Goal: Communication & Community: Answer question/provide support

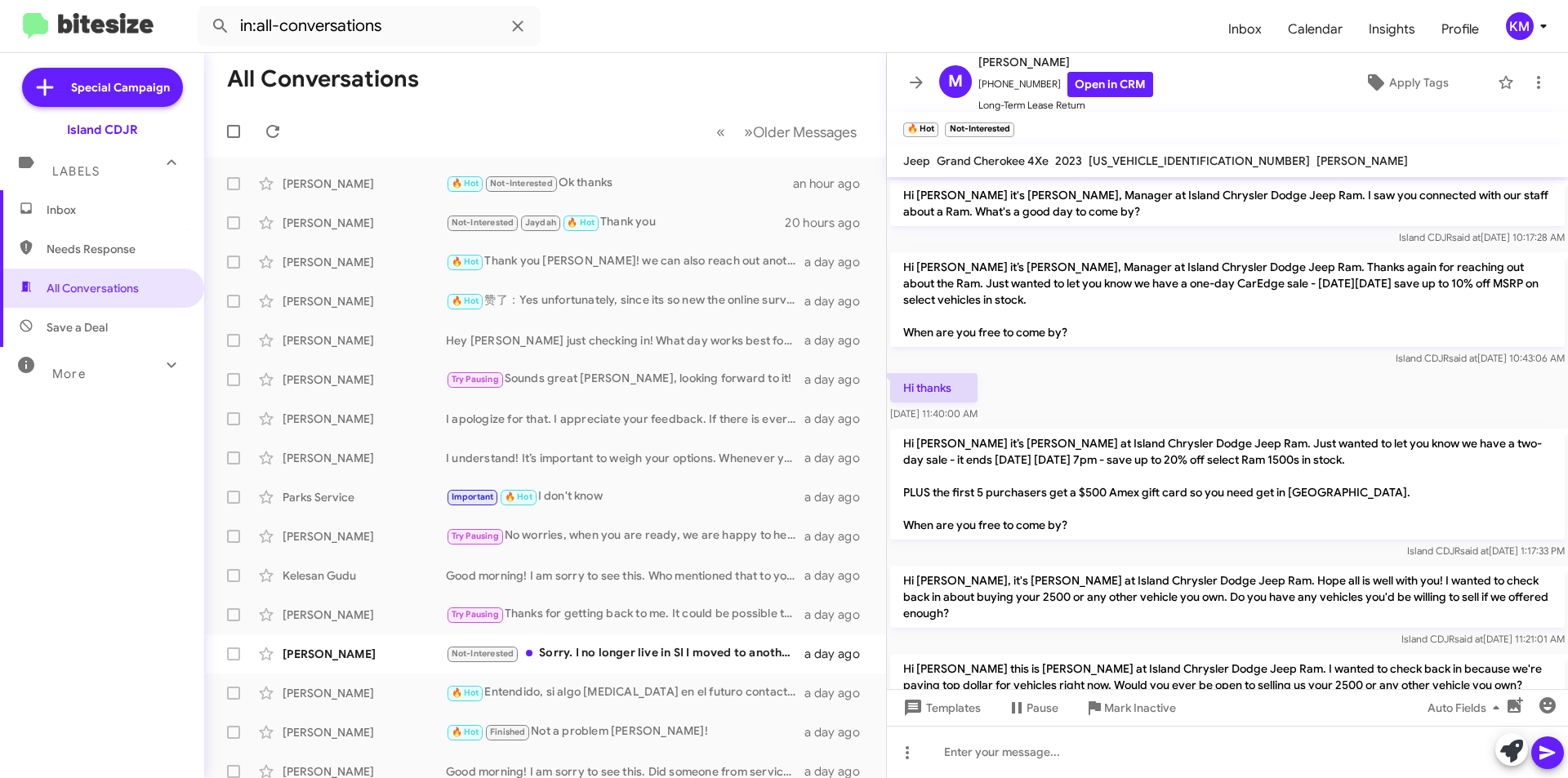
scroll to position [569, 0]
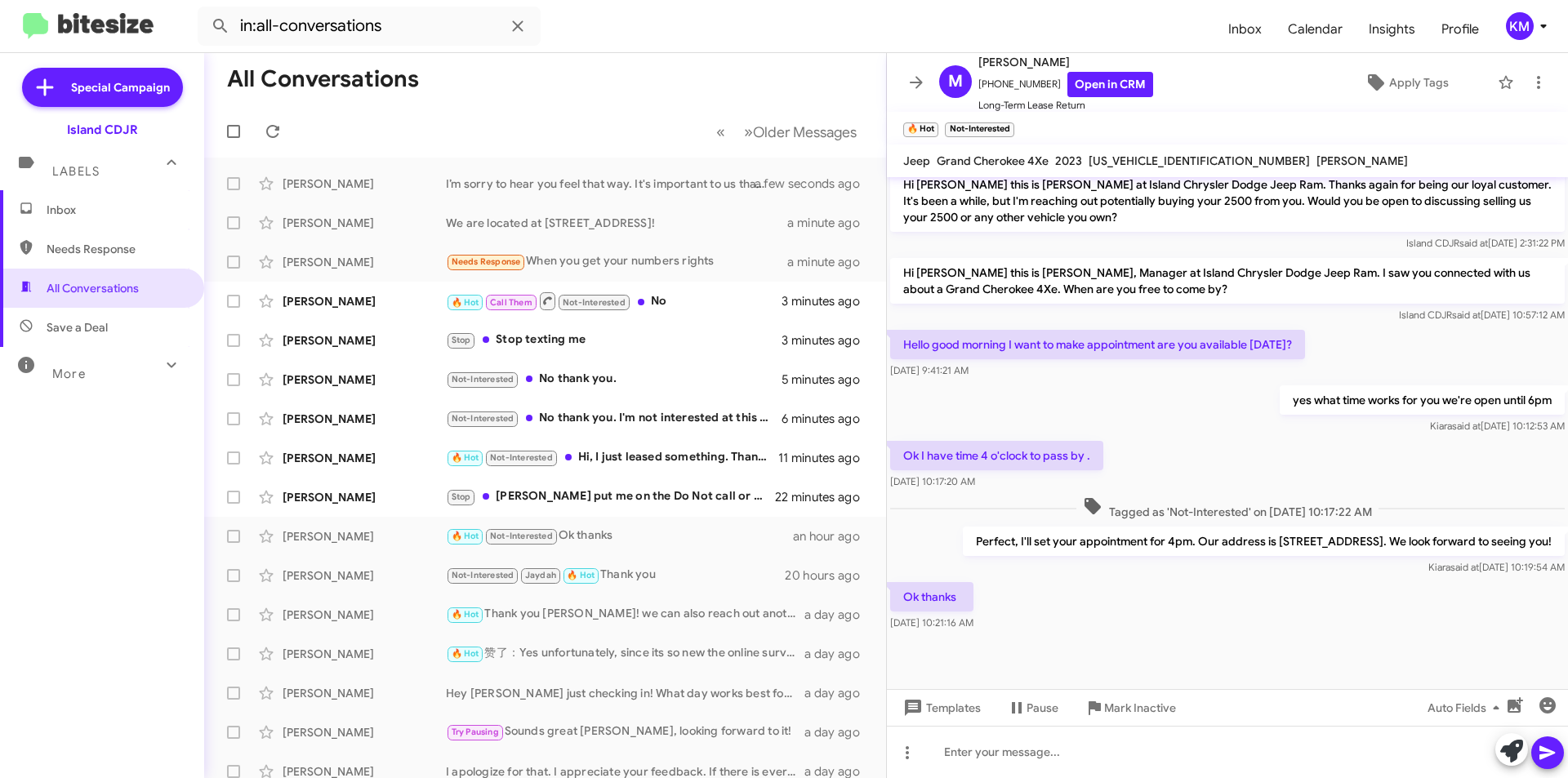
scroll to position [651, 0]
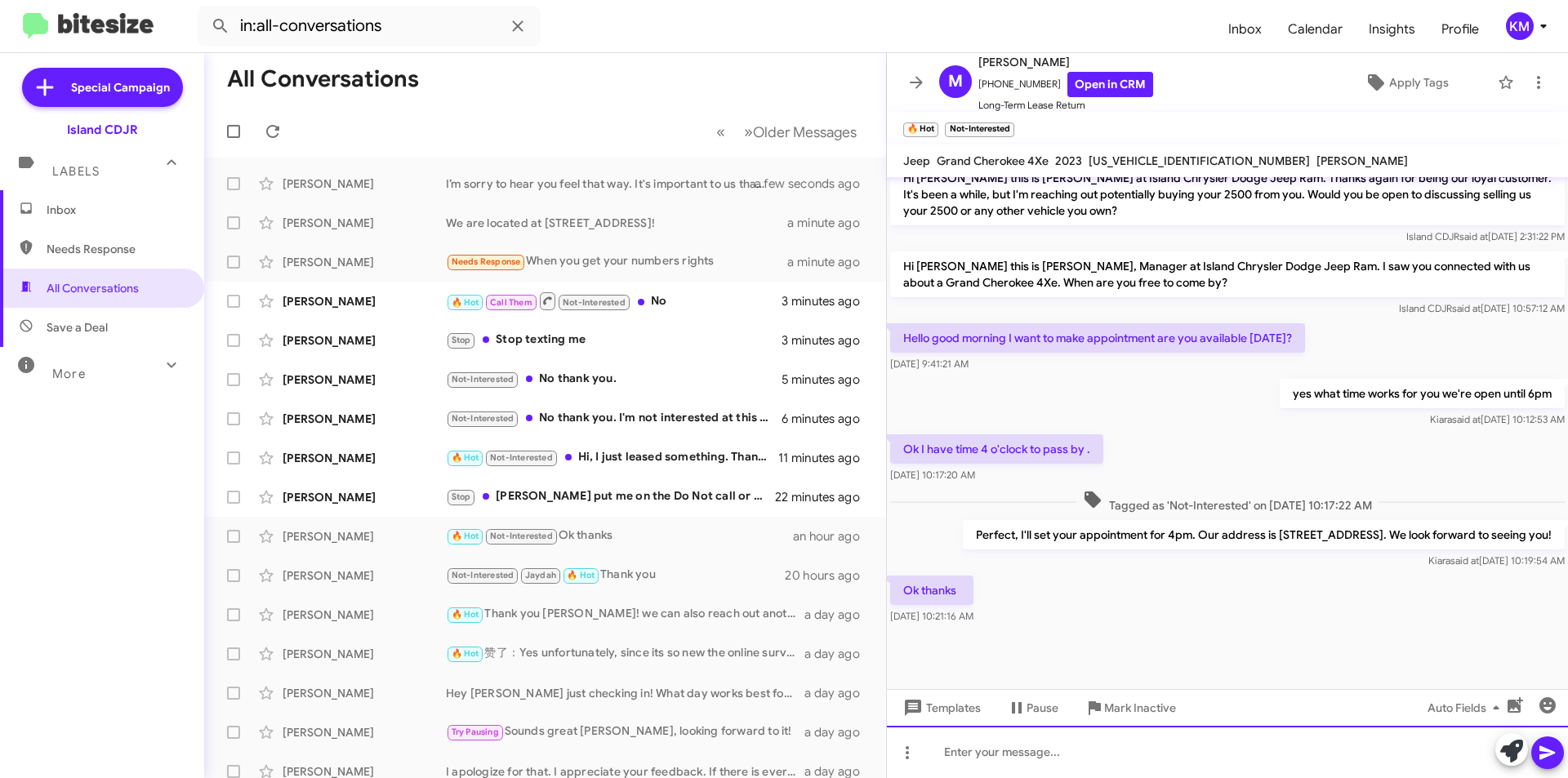
click at [1187, 756] on div at bounding box center [1227, 752] width 681 height 52
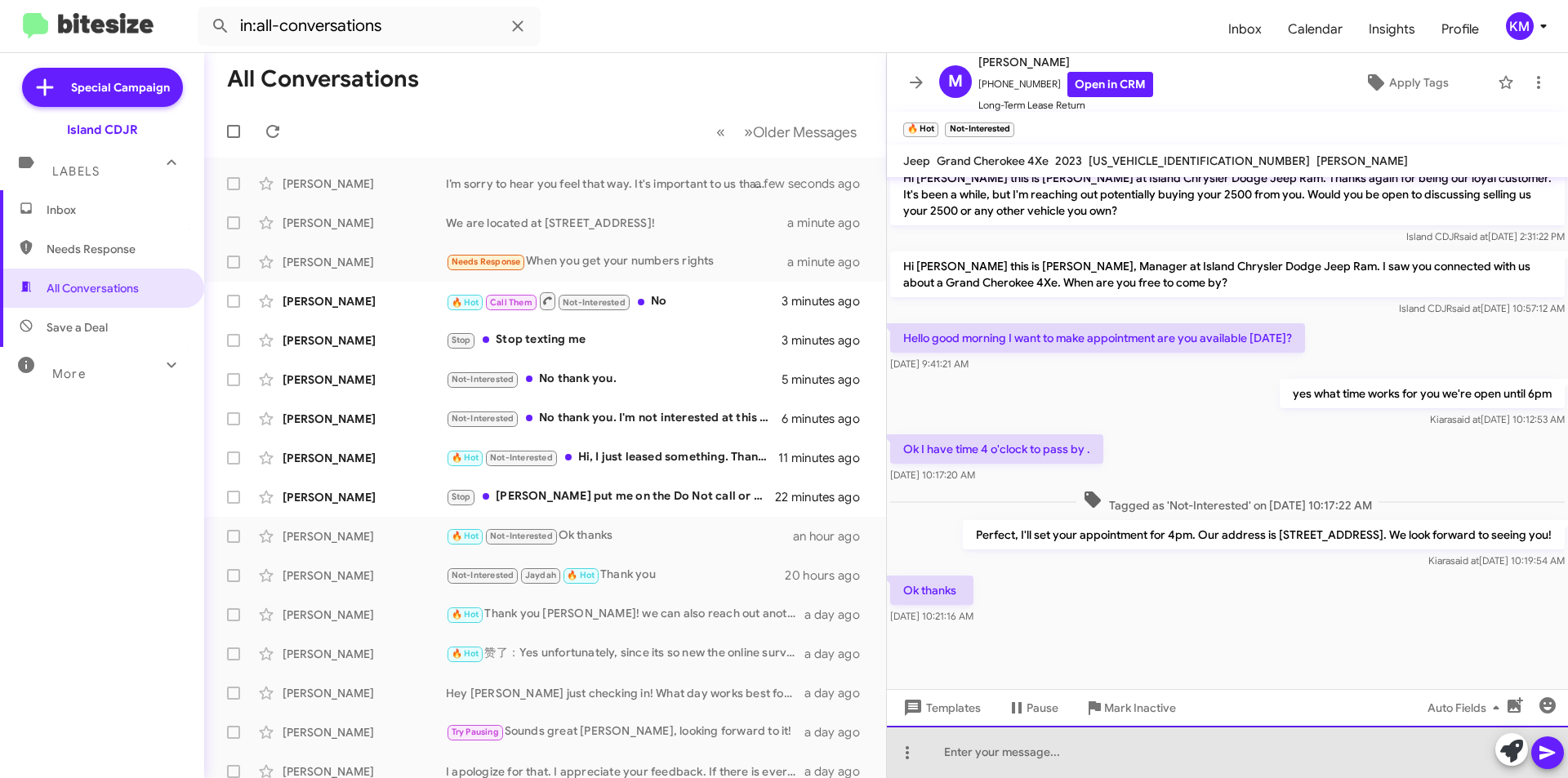
click at [1075, 757] on div at bounding box center [1227, 752] width 681 height 52
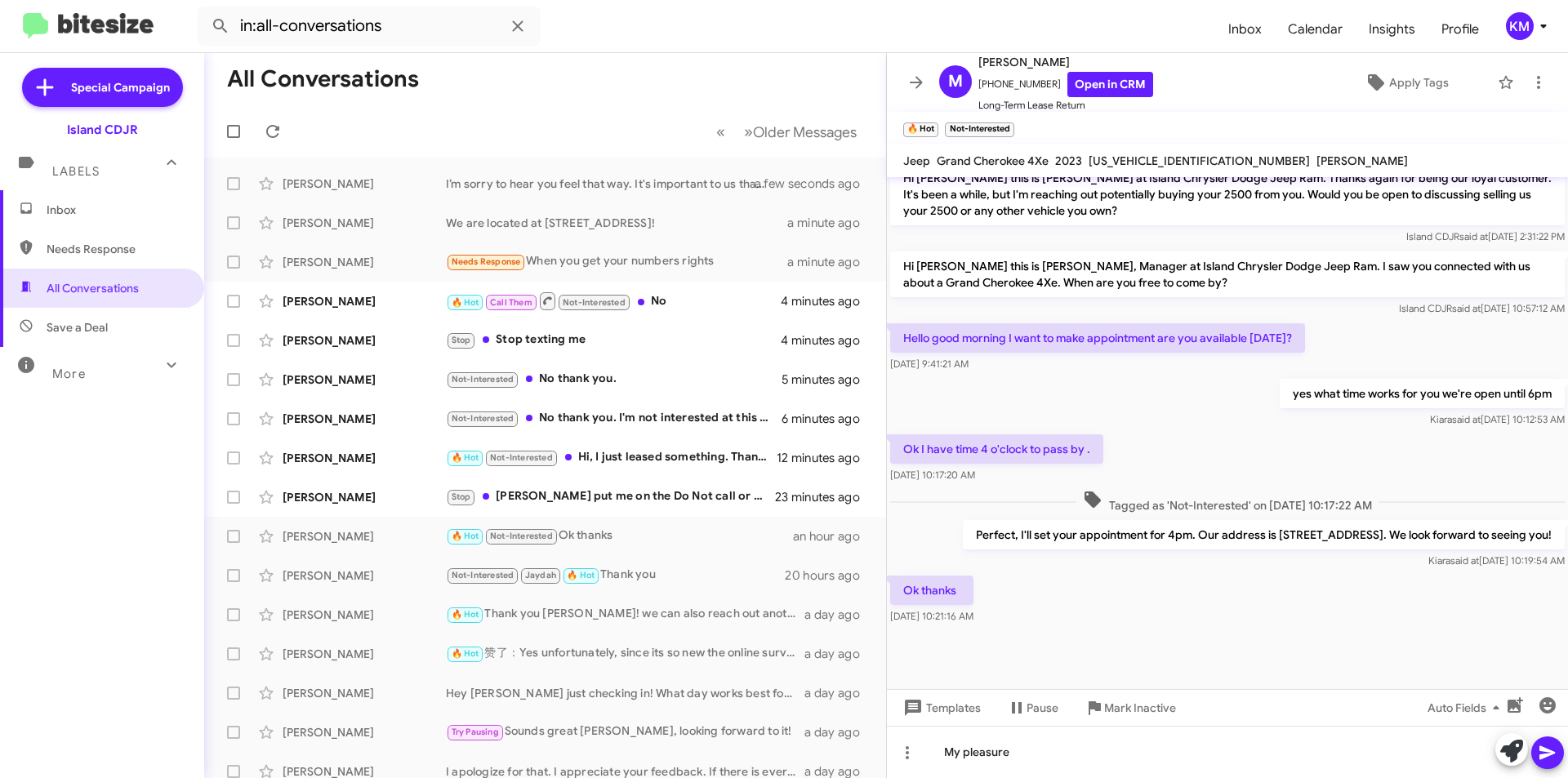
click at [1546, 750] on icon at bounding box center [1546, 753] width 16 height 14
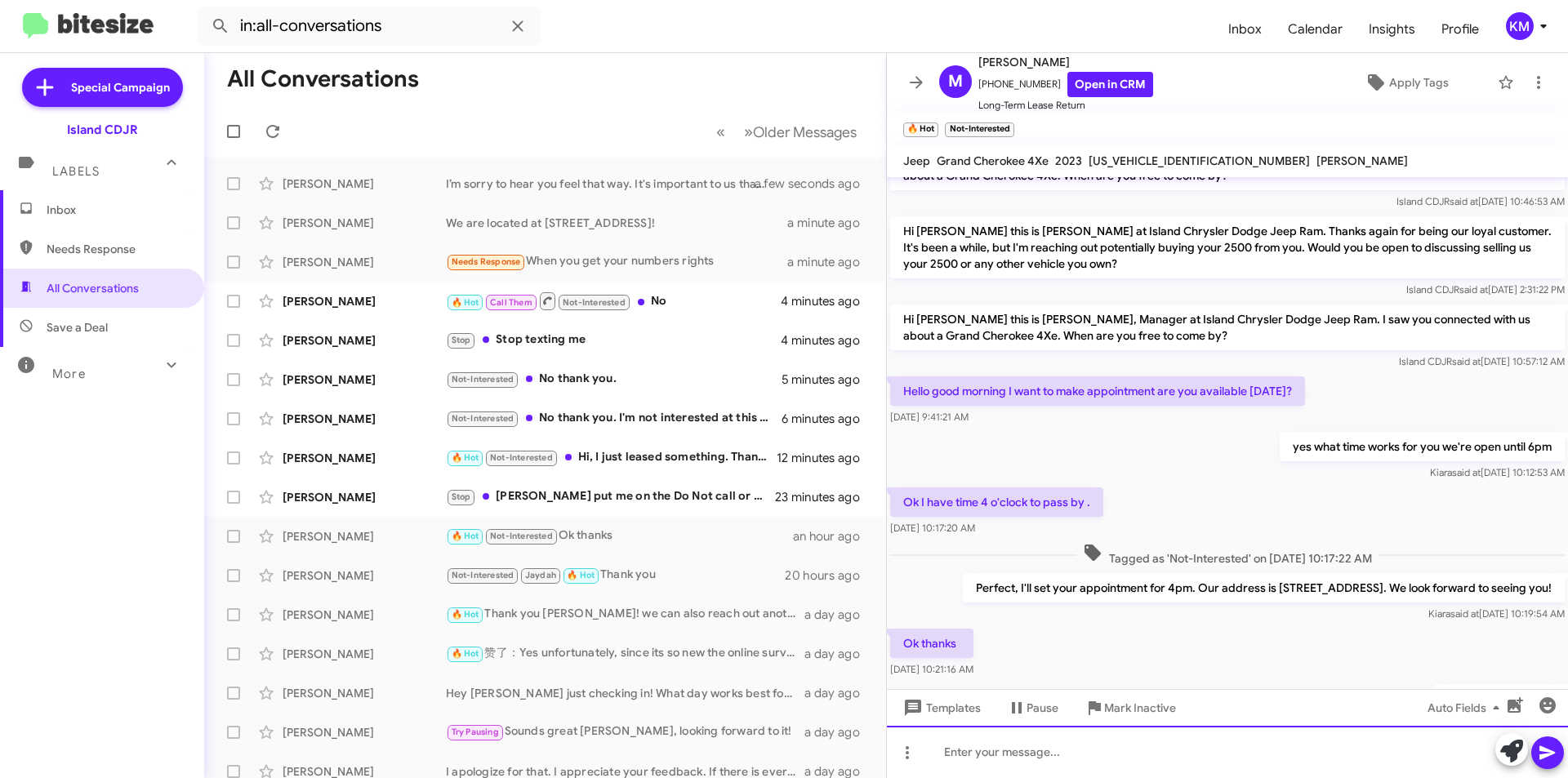
scroll to position [711, 0]
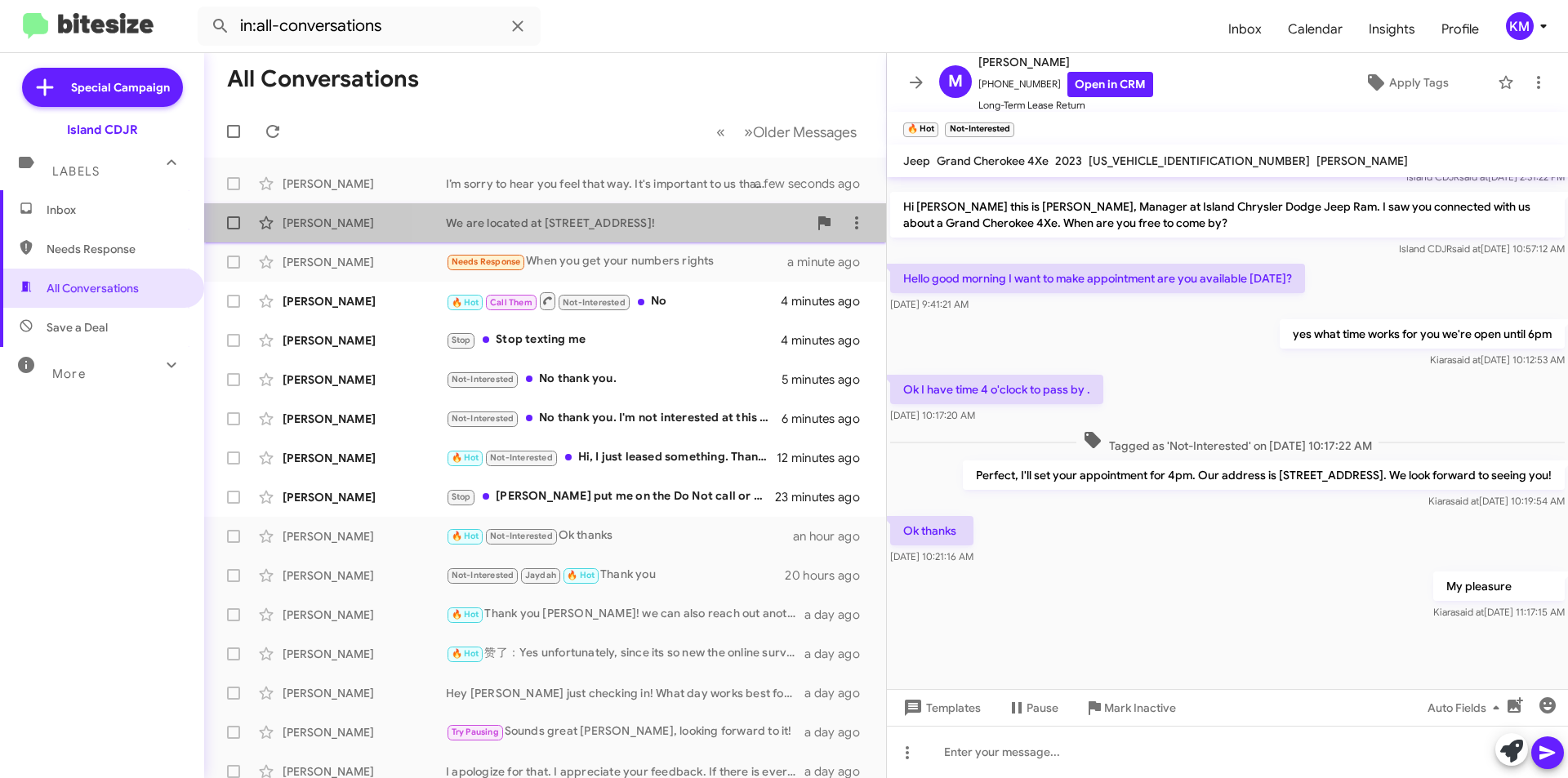
click at [699, 220] on div "We are located at 1239 Hylan Blvd!" at bounding box center [626, 223] width 361 height 17
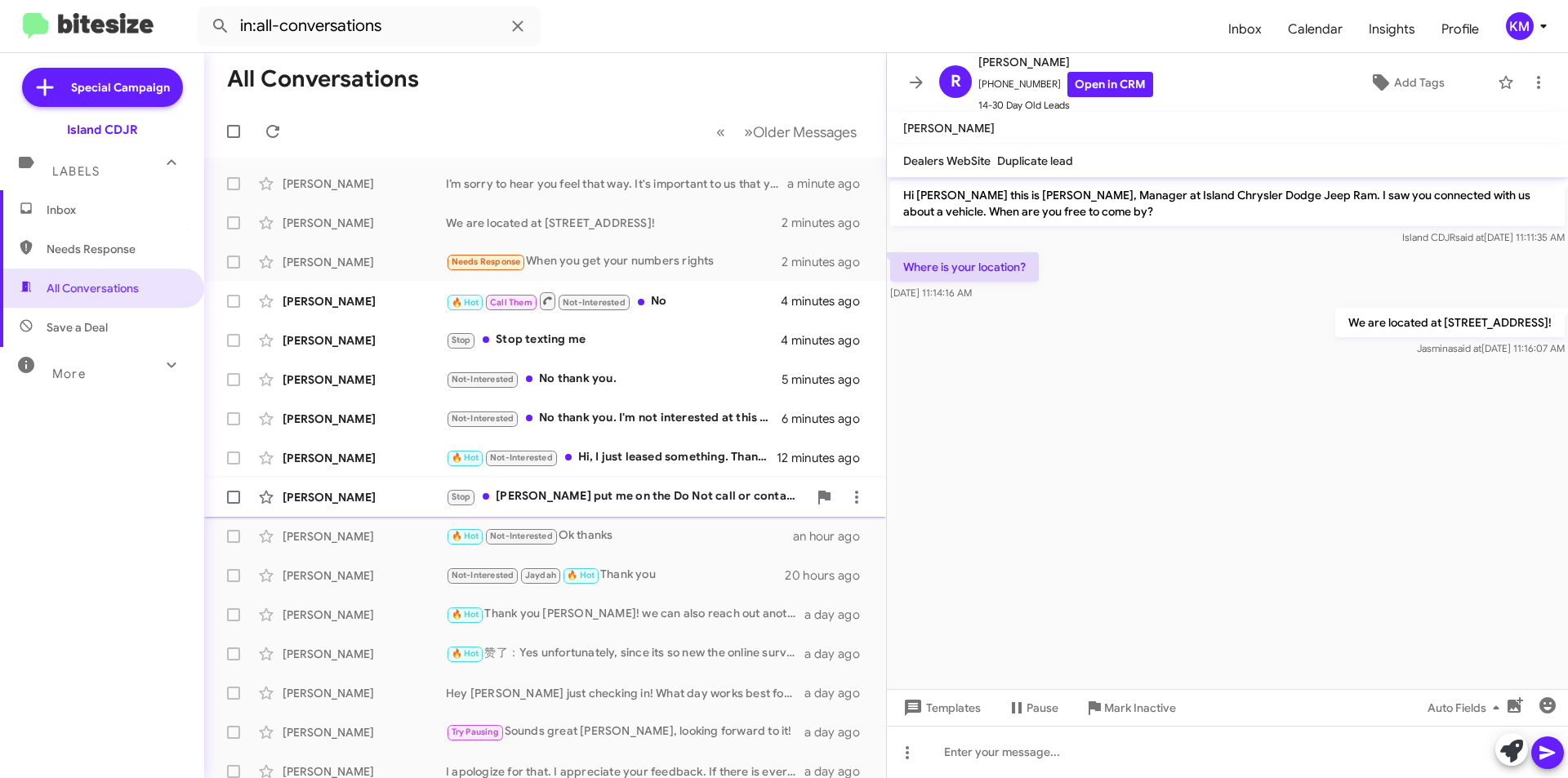
click at [640, 499] on div "Stop Alicia put me on the Do Not call or contact list. Your employer is a third…" at bounding box center [626, 496] width 361 height 19
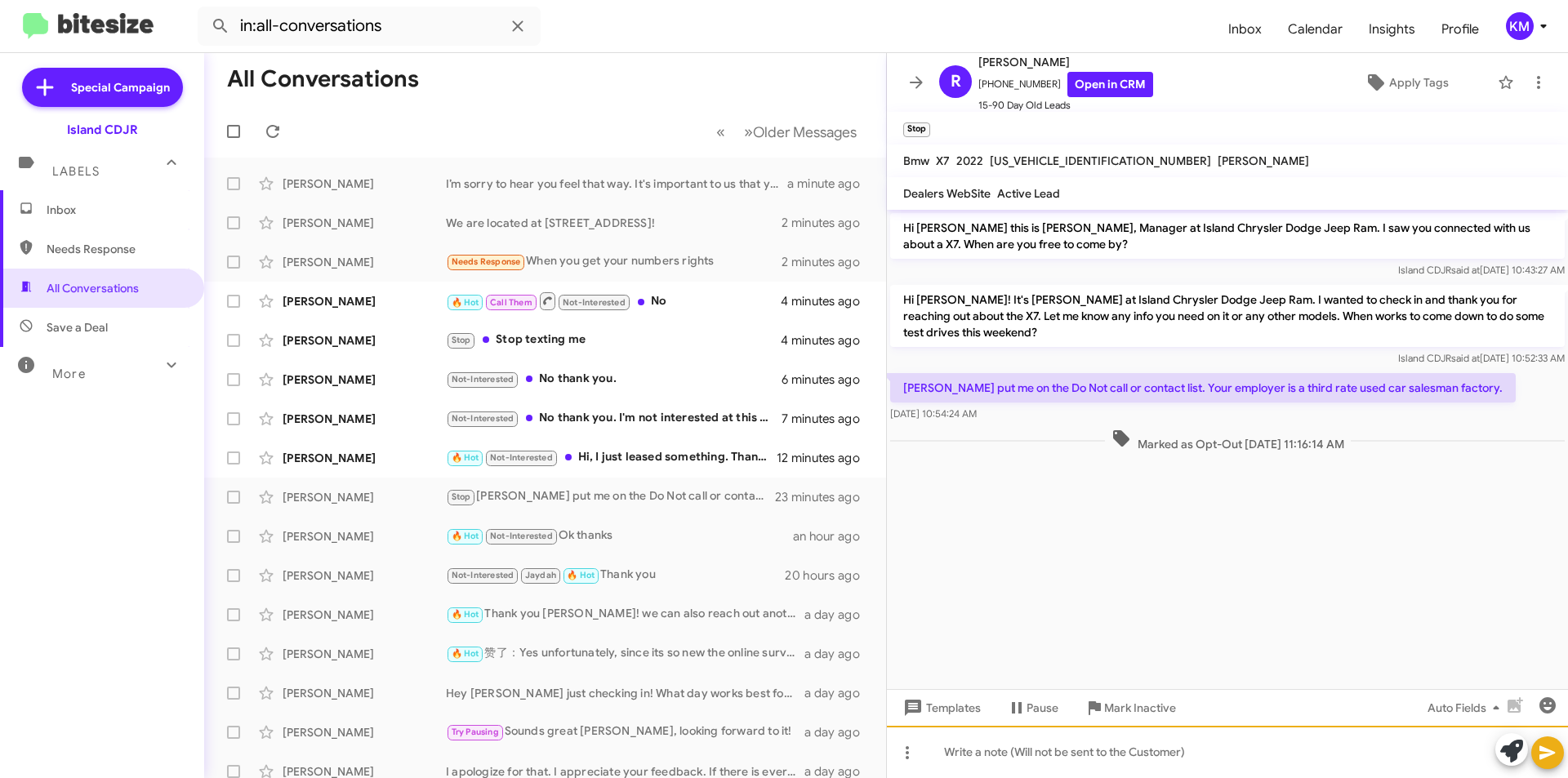
click at [1134, 756] on div at bounding box center [1227, 752] width 681 height 52
click at [1313, 530] on cdk-virtual-scroll-viewport "Hi Rana this is Alicia Alonso, Manager at Island Chrysler Dodge Jeep Ram. I saw…" at bounding box center [1227, 450] width 681 height 480
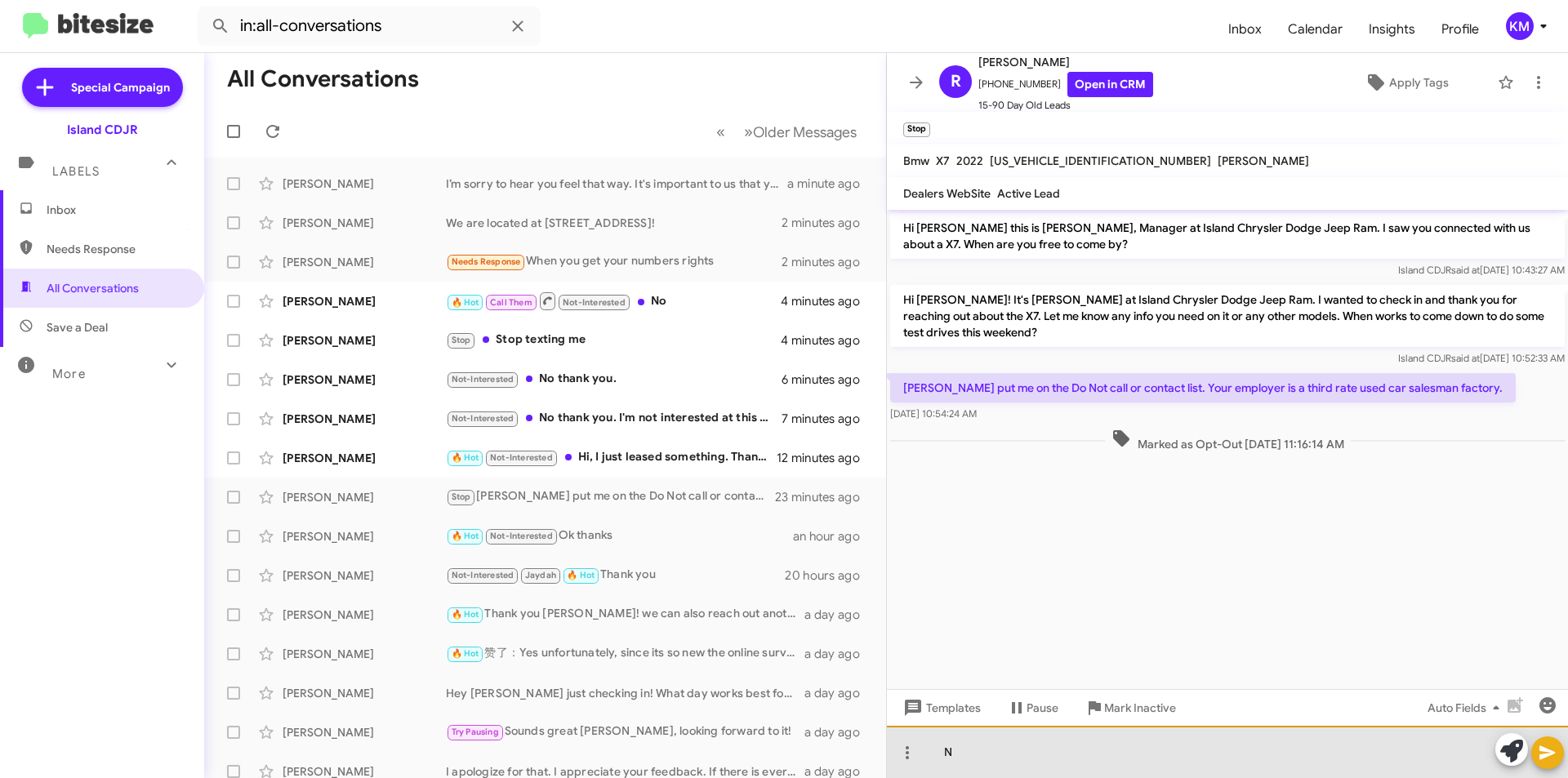
click at [1058, 747] on div "N" at bounding box center [1227, 752] width 681 height 52
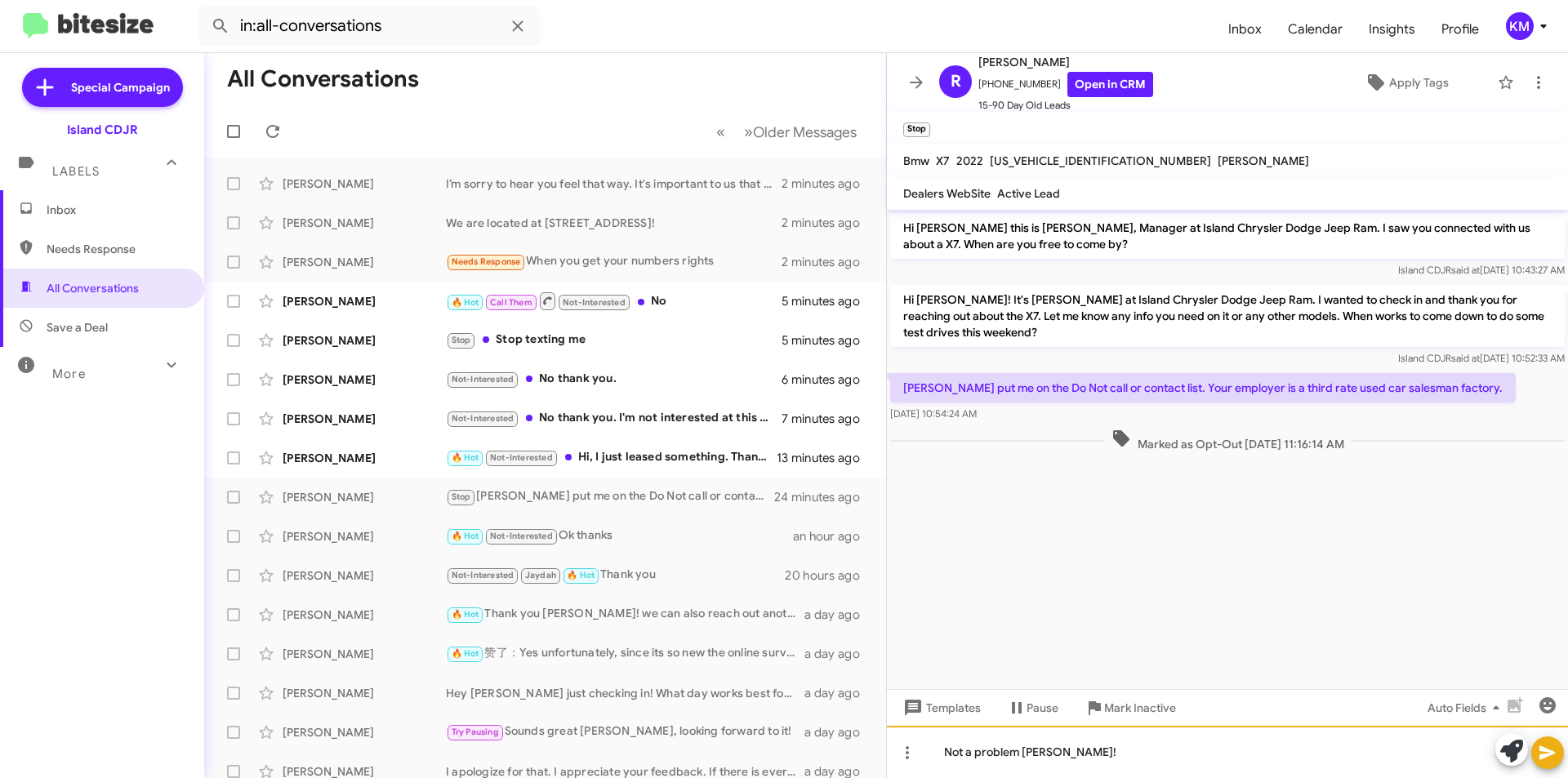
click at [1084, 758] on div "Not a problem Rana!" at bounding box center [1227, 752] width 681 height 52
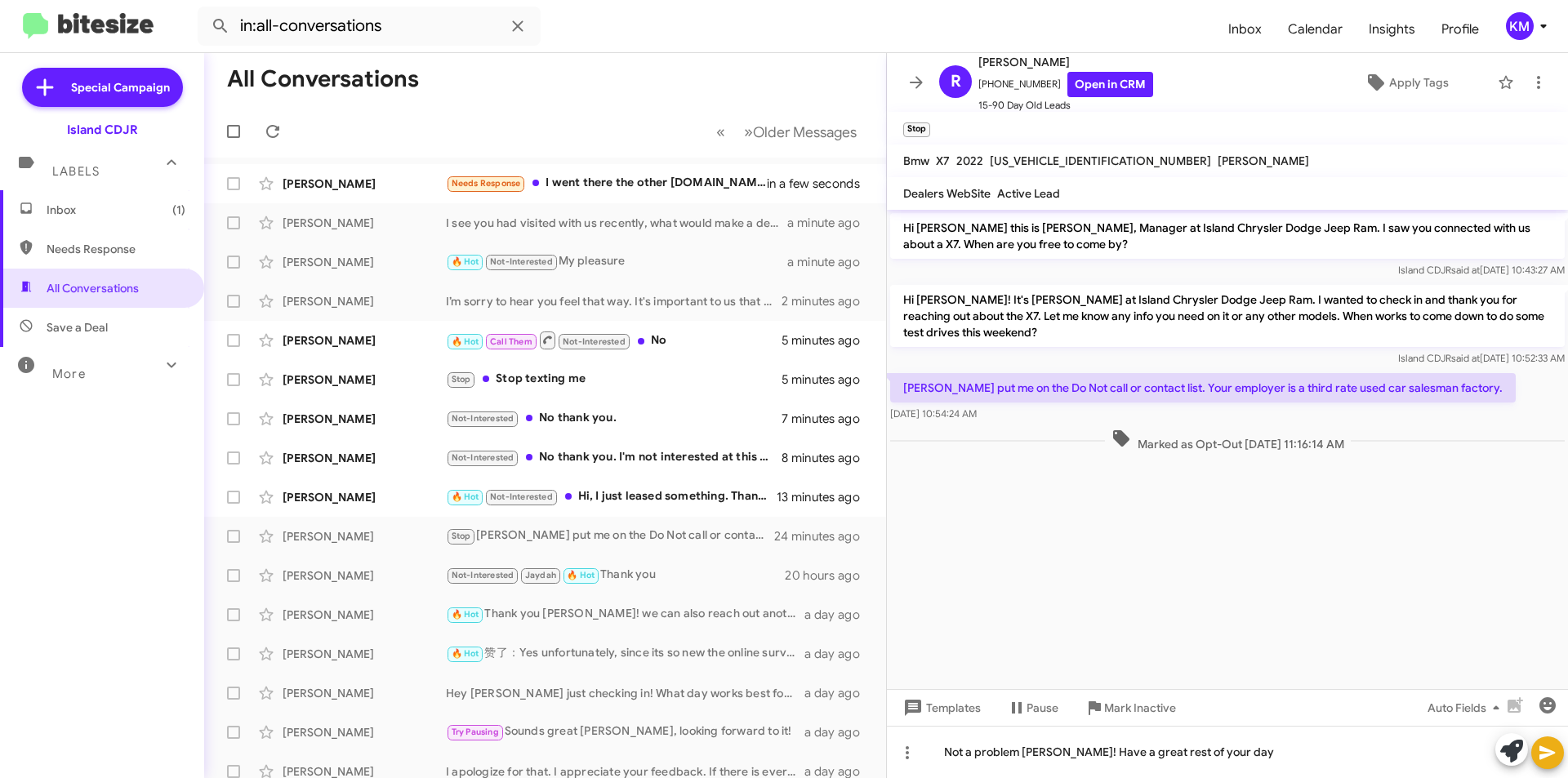
click at [1549, 756] on icon at bounding box center [1547, 753] width 20 height 20
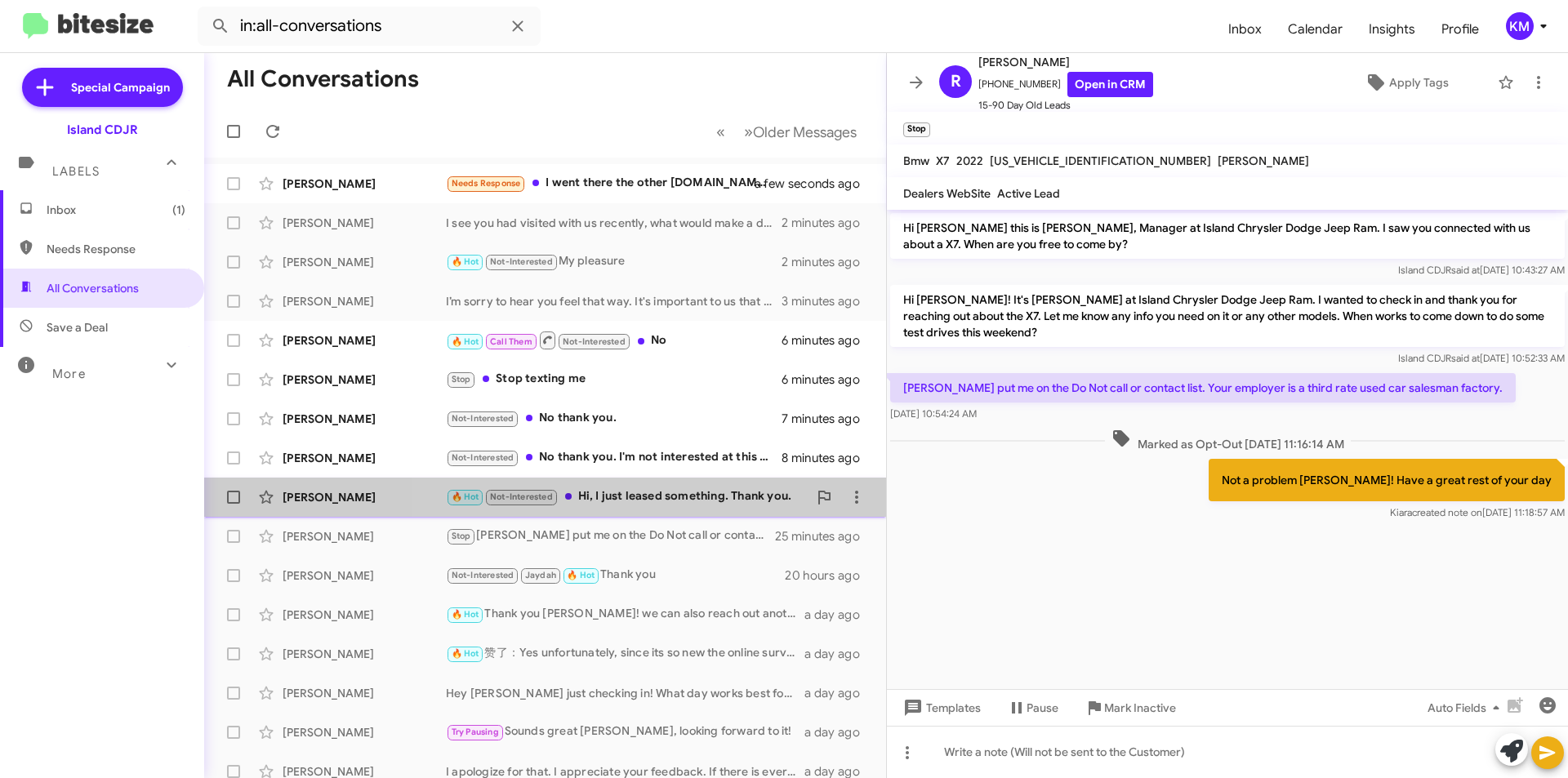
click at [679, 504] on div "🔥 Hot Not-Interested Hi, I just leased something. Thank you." at bounding box center [626, 496] width 361 height 19
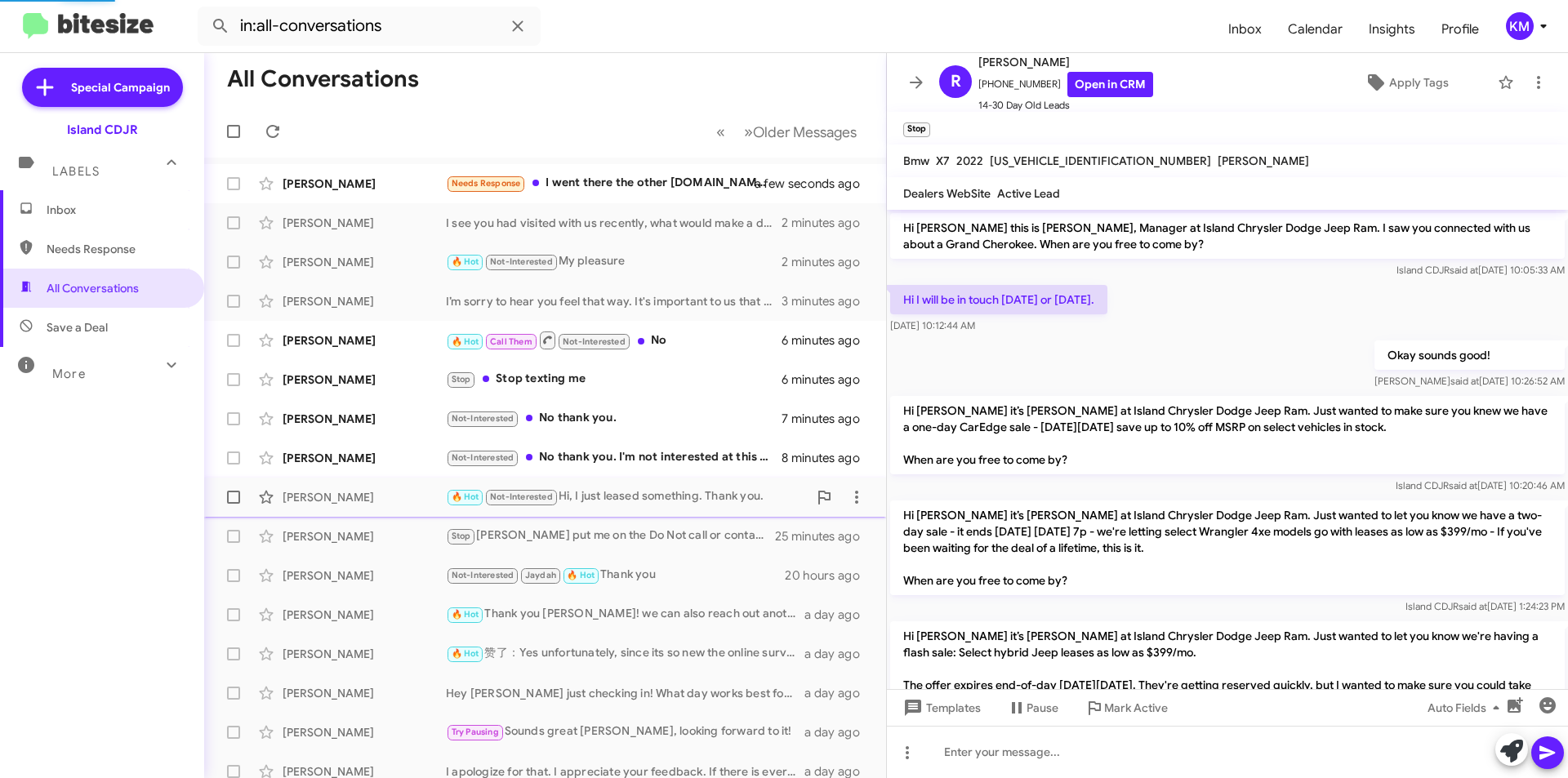
scroll to position [277, 0]
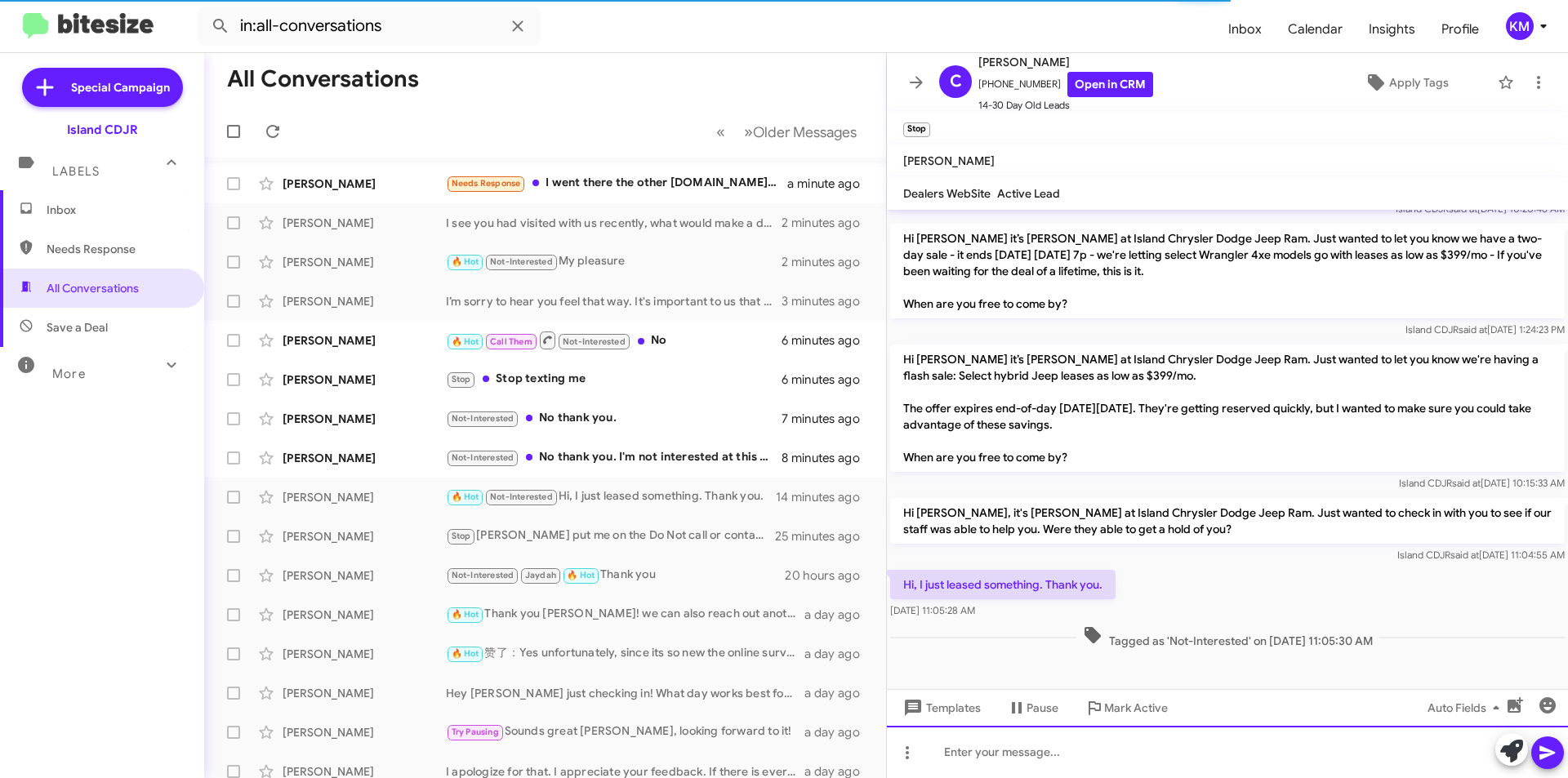
click at [1146, 754] on div at bounding box center [1227, 752] width 681 height 52
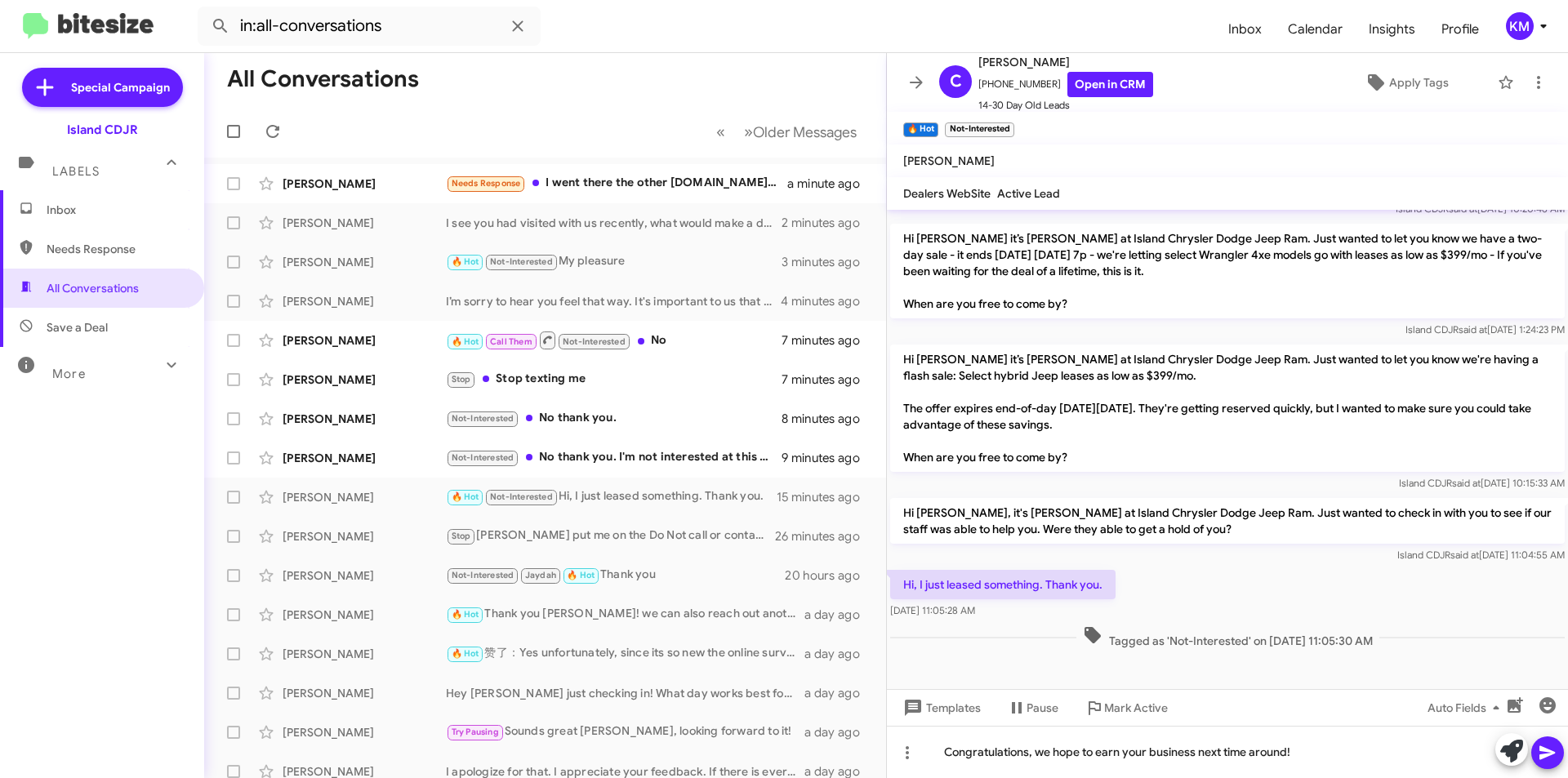
click at [1547, 752] on icon at bounding box center [1546, 753] width 16 height 14
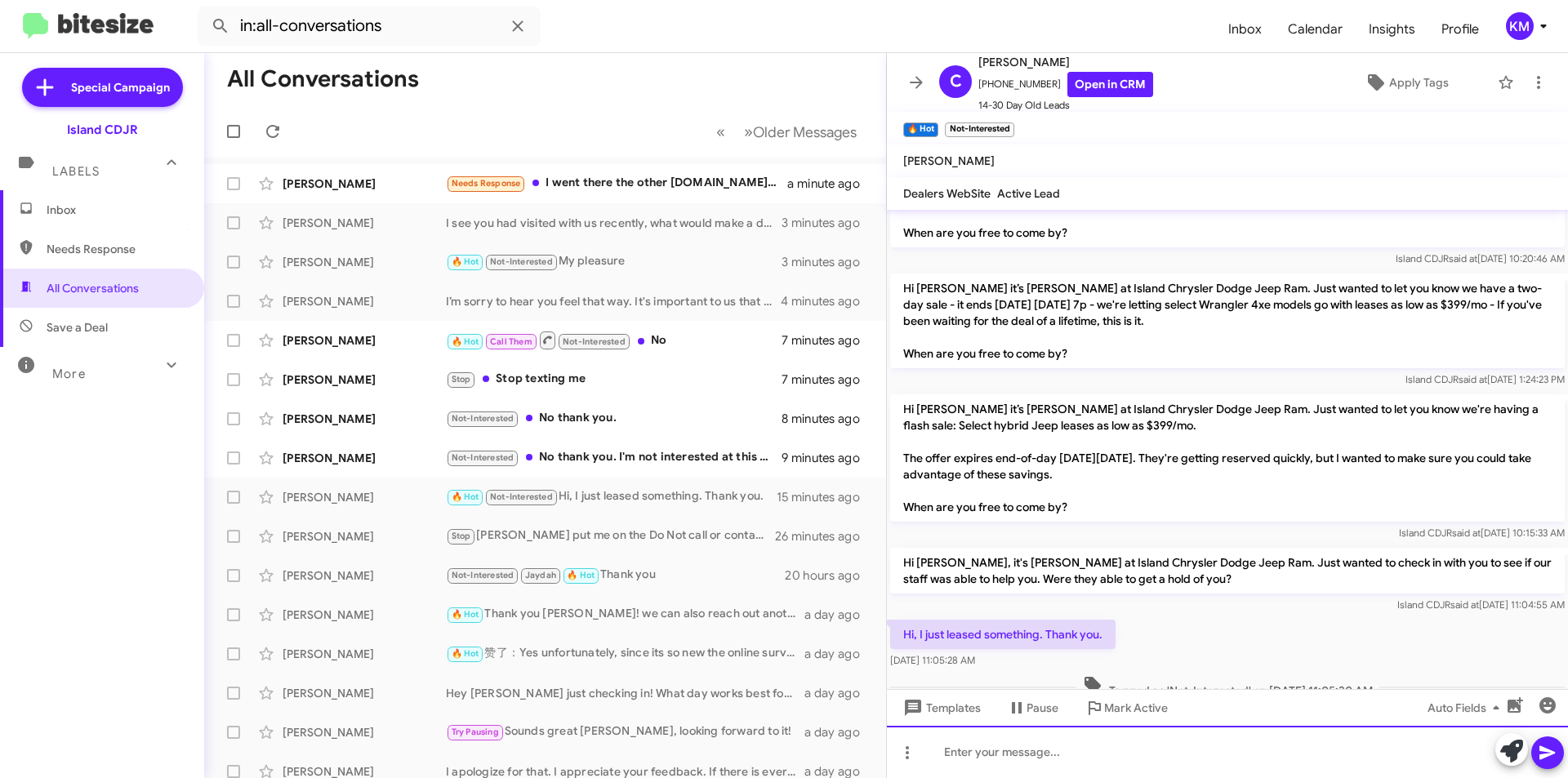
scroll to position [337, 0]
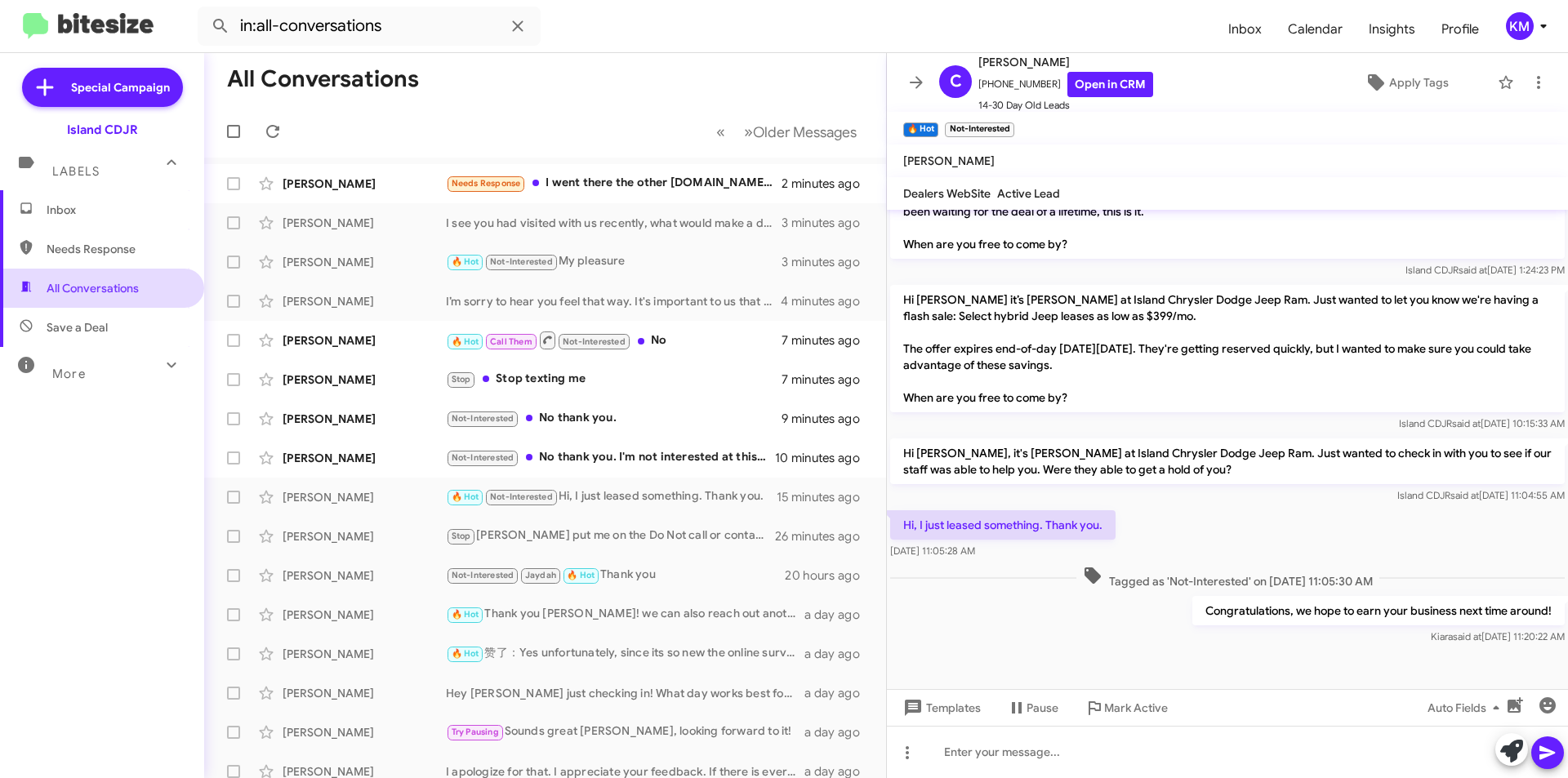
click at [102, 287] on span "All Conversations" at bounding box center [92, 288] width 92 height 17
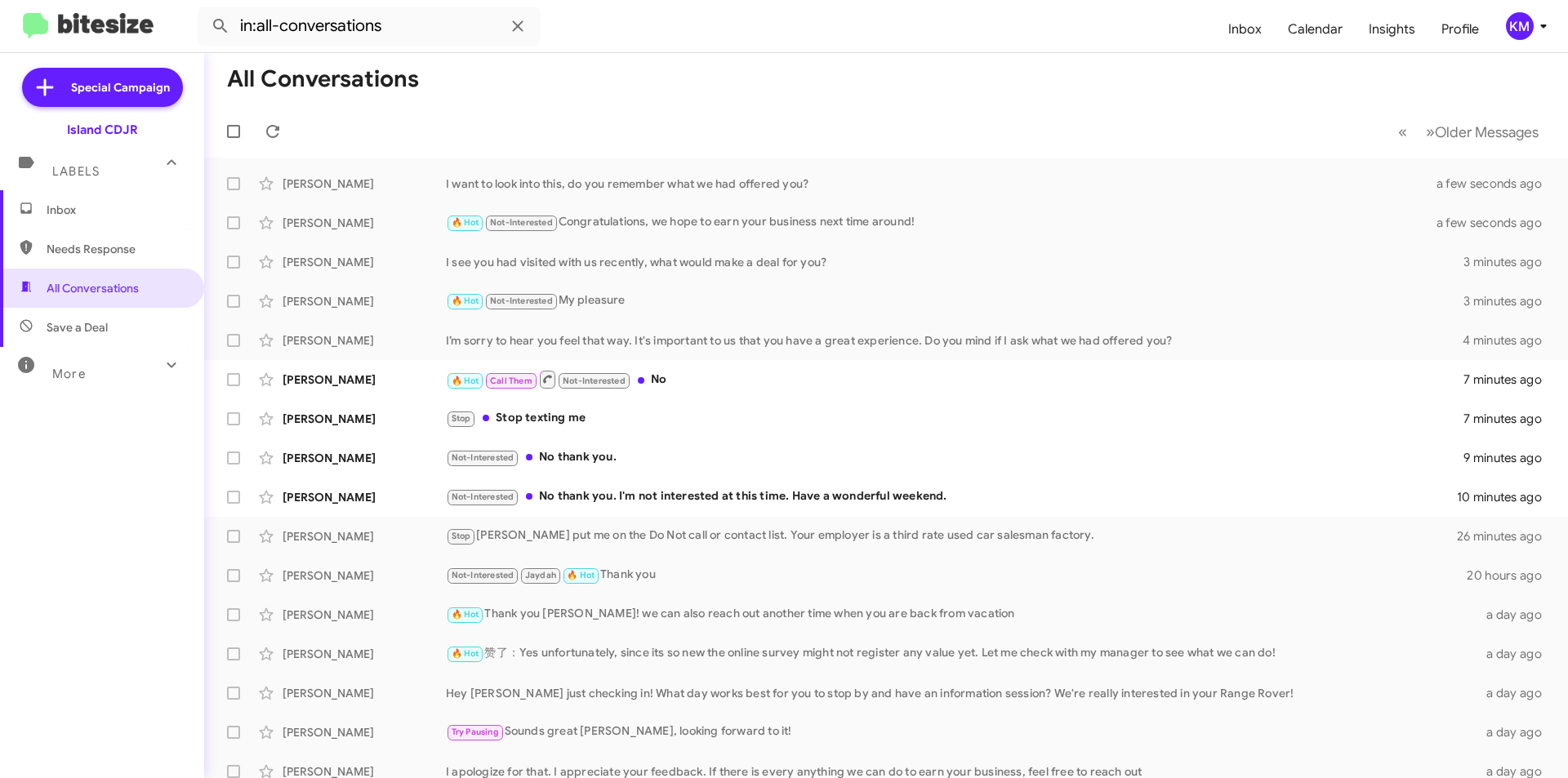
click at [57, 212] on span "Inbox" at bounding box center [116, 210] width 139 height 17
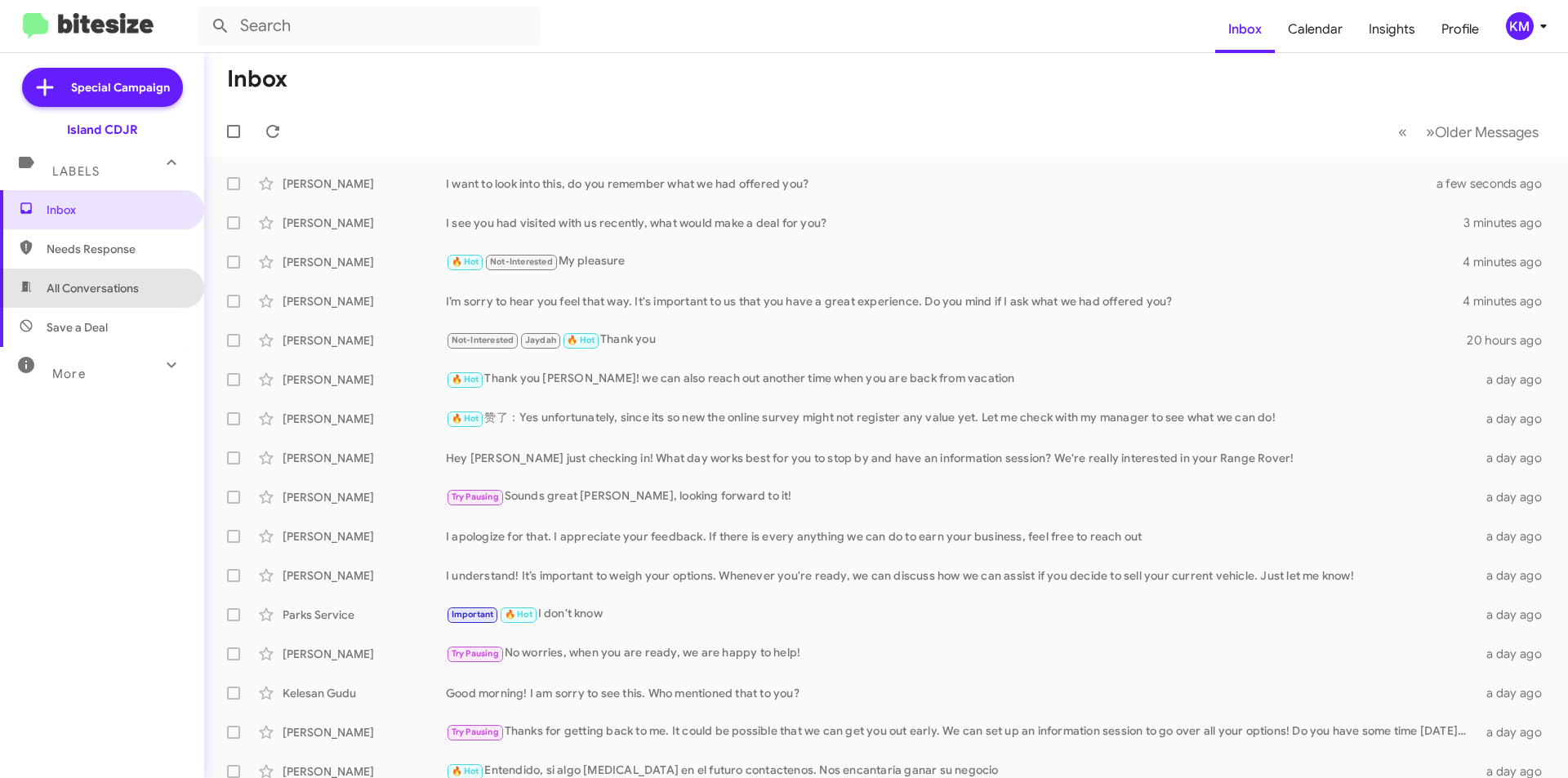
click at [120, 284] on span "All Conversations" at bounding box center [92, 288] width 92 height 17
type input "in:all-conversations"
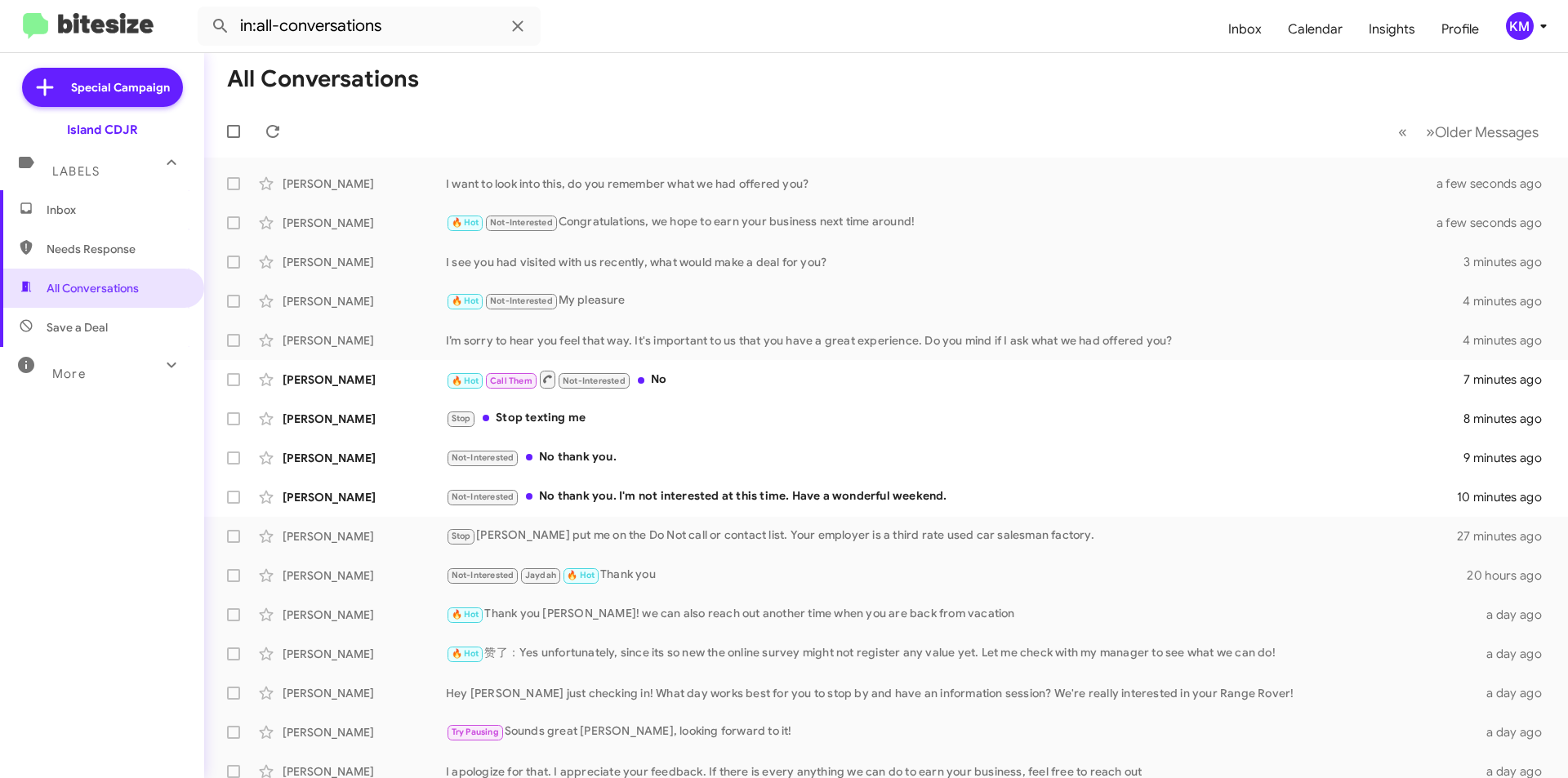
click at [92, 215] on span "Inbox" at bounding box center [116, 210] width 139 height 17
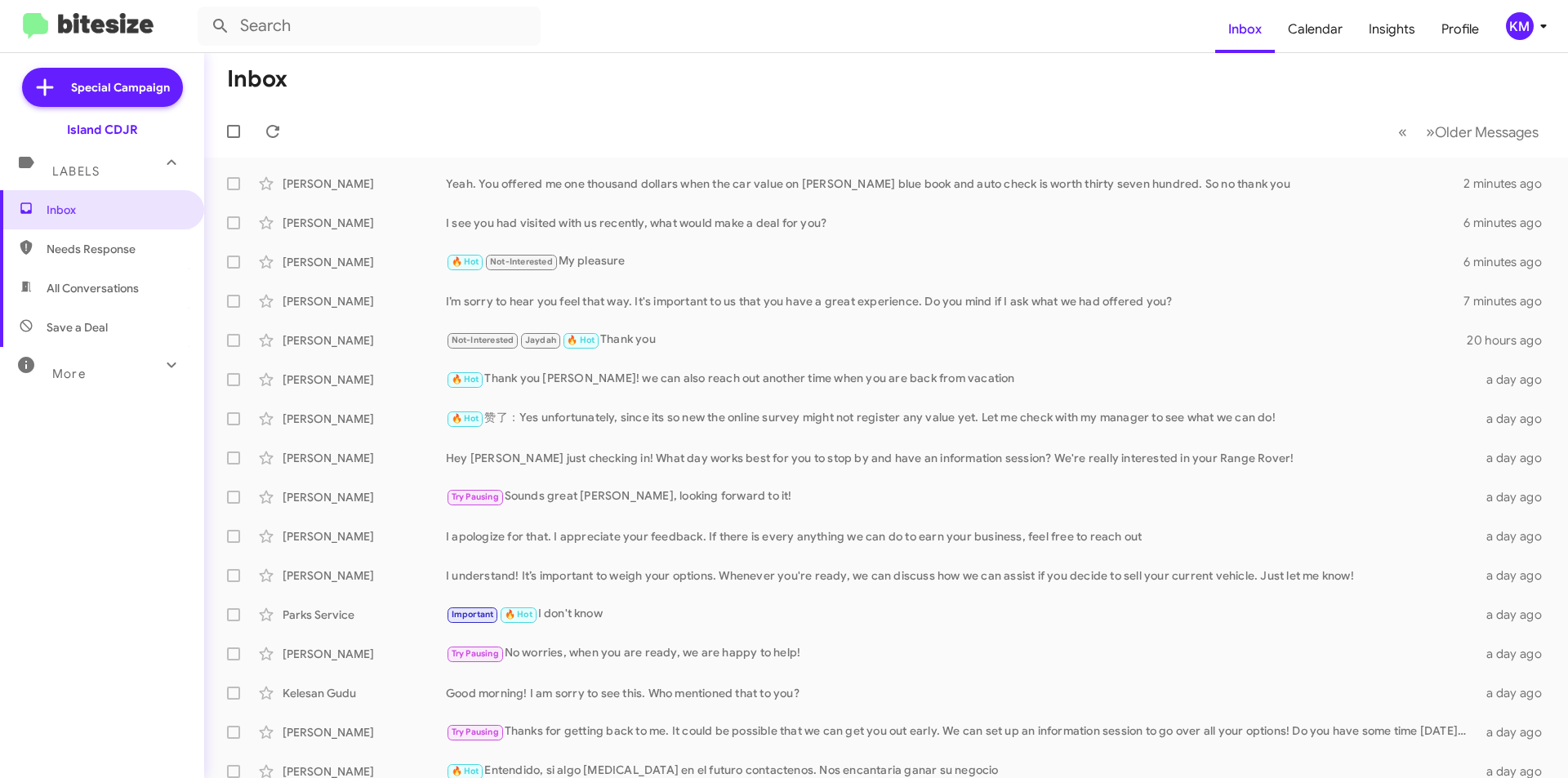
click at [84, 290] on span "All Conversations" at bounding box center [92, 288] width 92 height 17
type input "in:all-conversations"
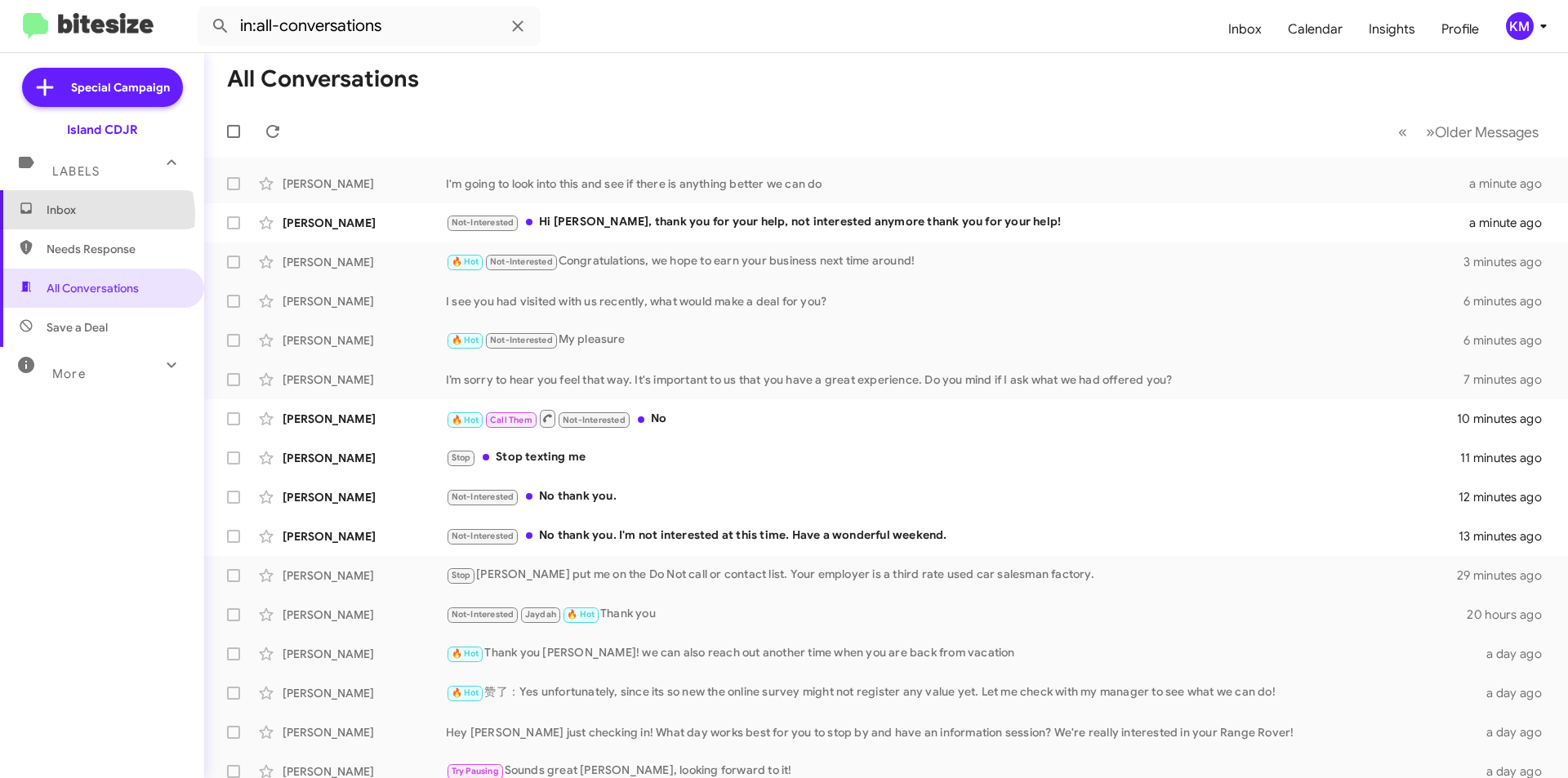
click at [88, 215] on span "Inbox" at bounding box center [116, 210] width 139 height 17
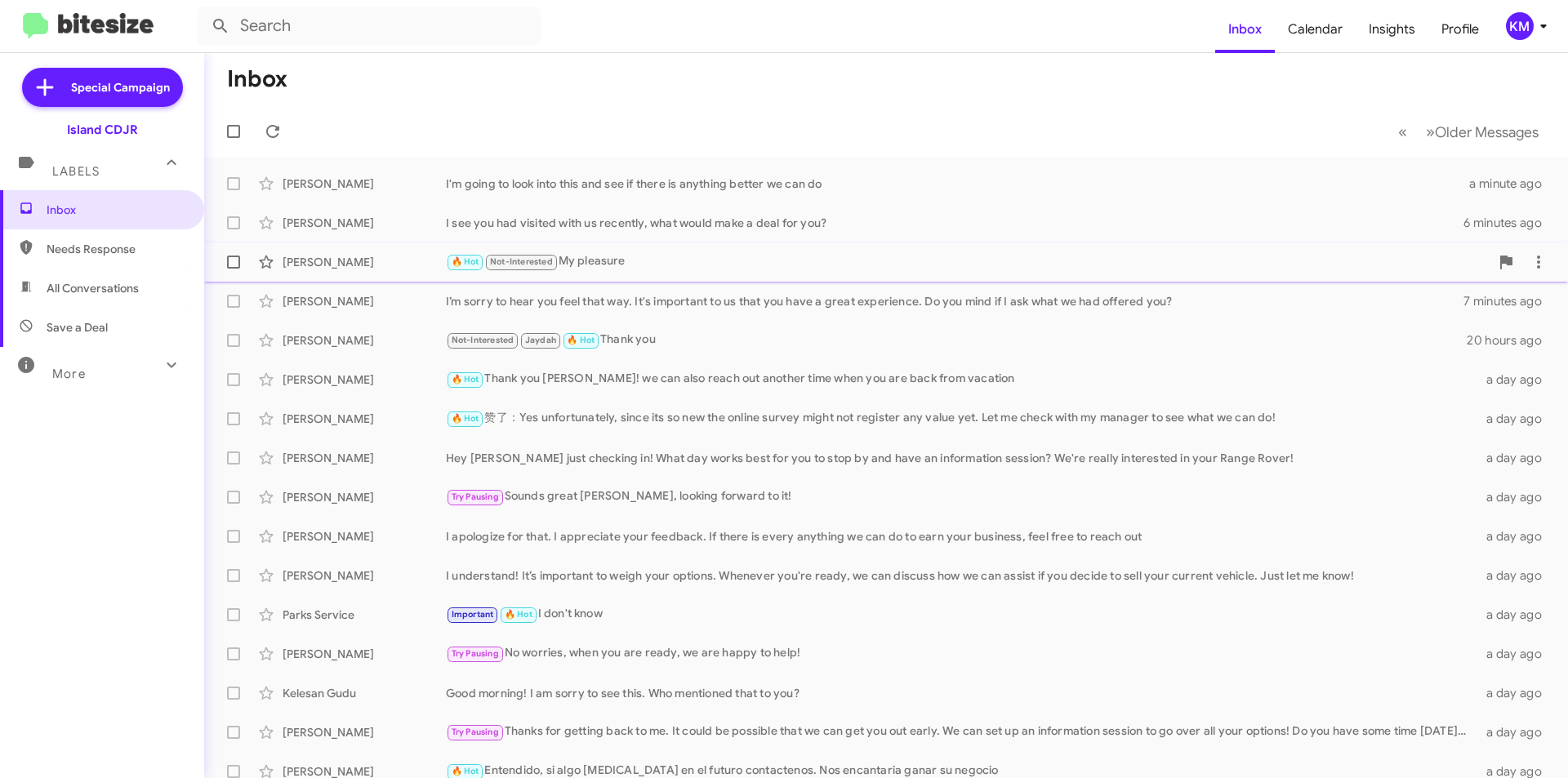
click at [759, 260] on div "🔥 Hot Not-Interested My pleasure" at bounding box center [967, 262] width 1043 height 19
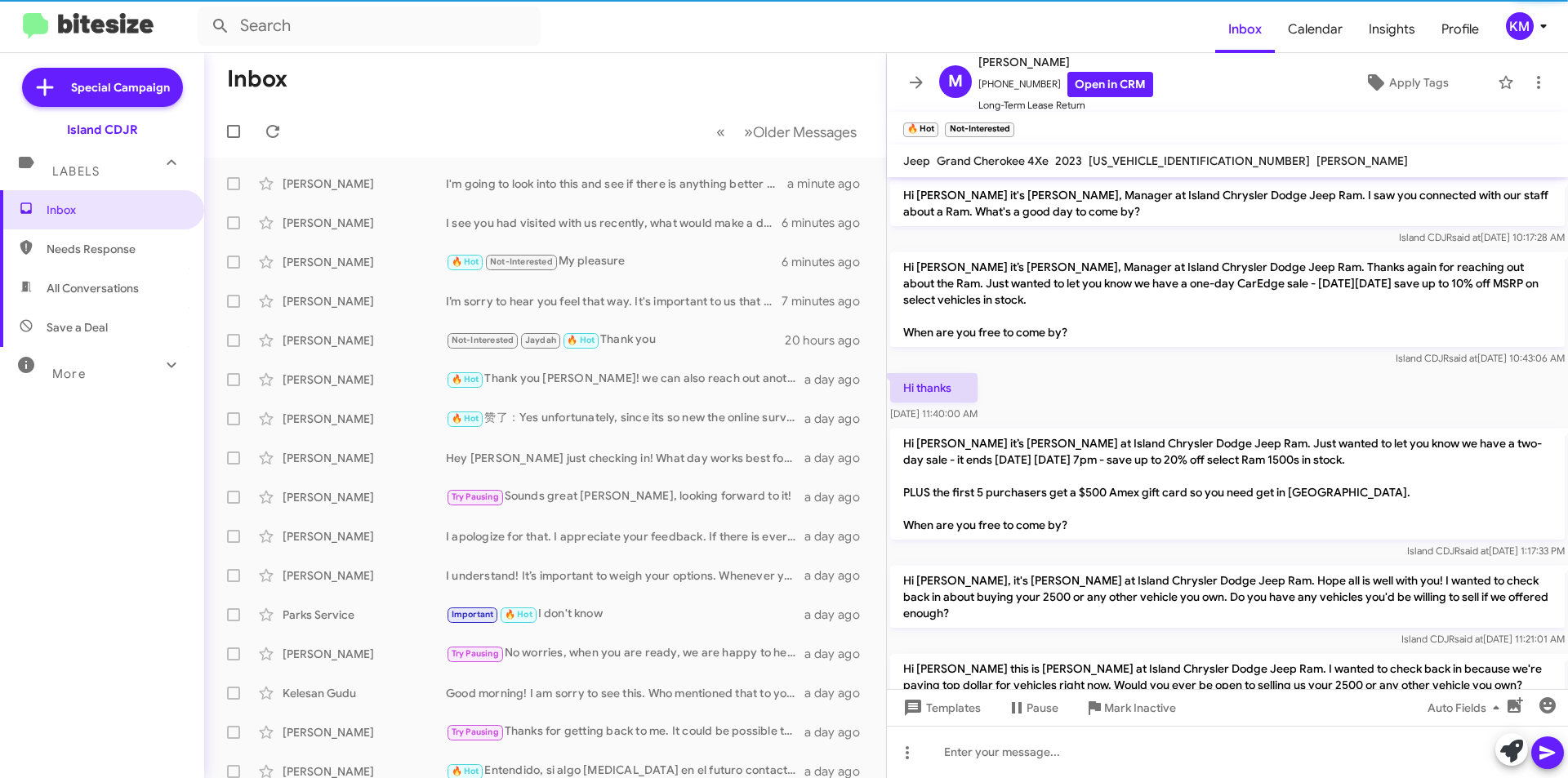
scroll to position [711, 0]
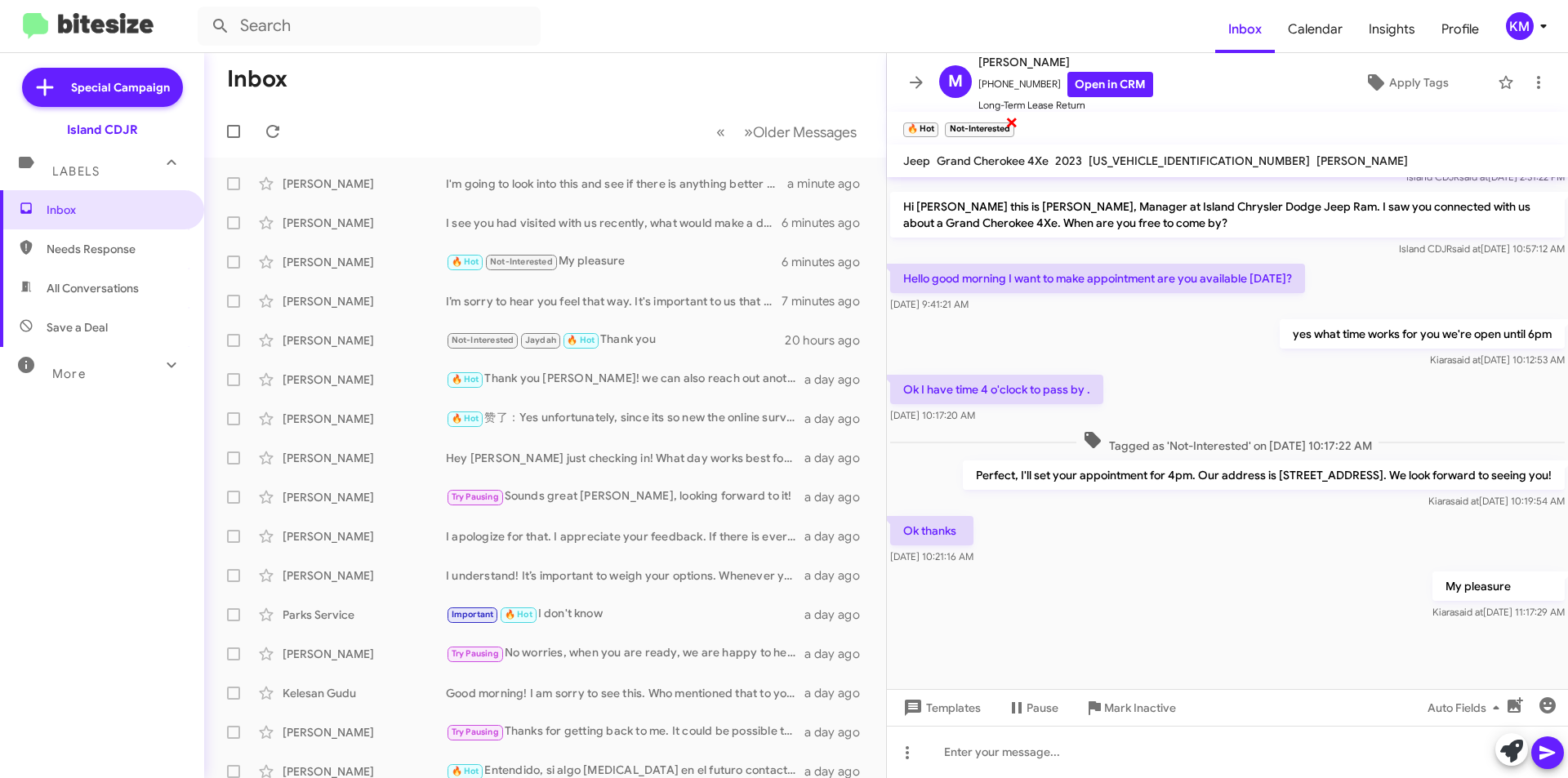
click at [1014, 121] on span "×" at bounding box center [1012, 122] width 13 height 20
click at [1401, 86] on span "Apply Tags" at bounding box center [1419, 82] width 60 height 29
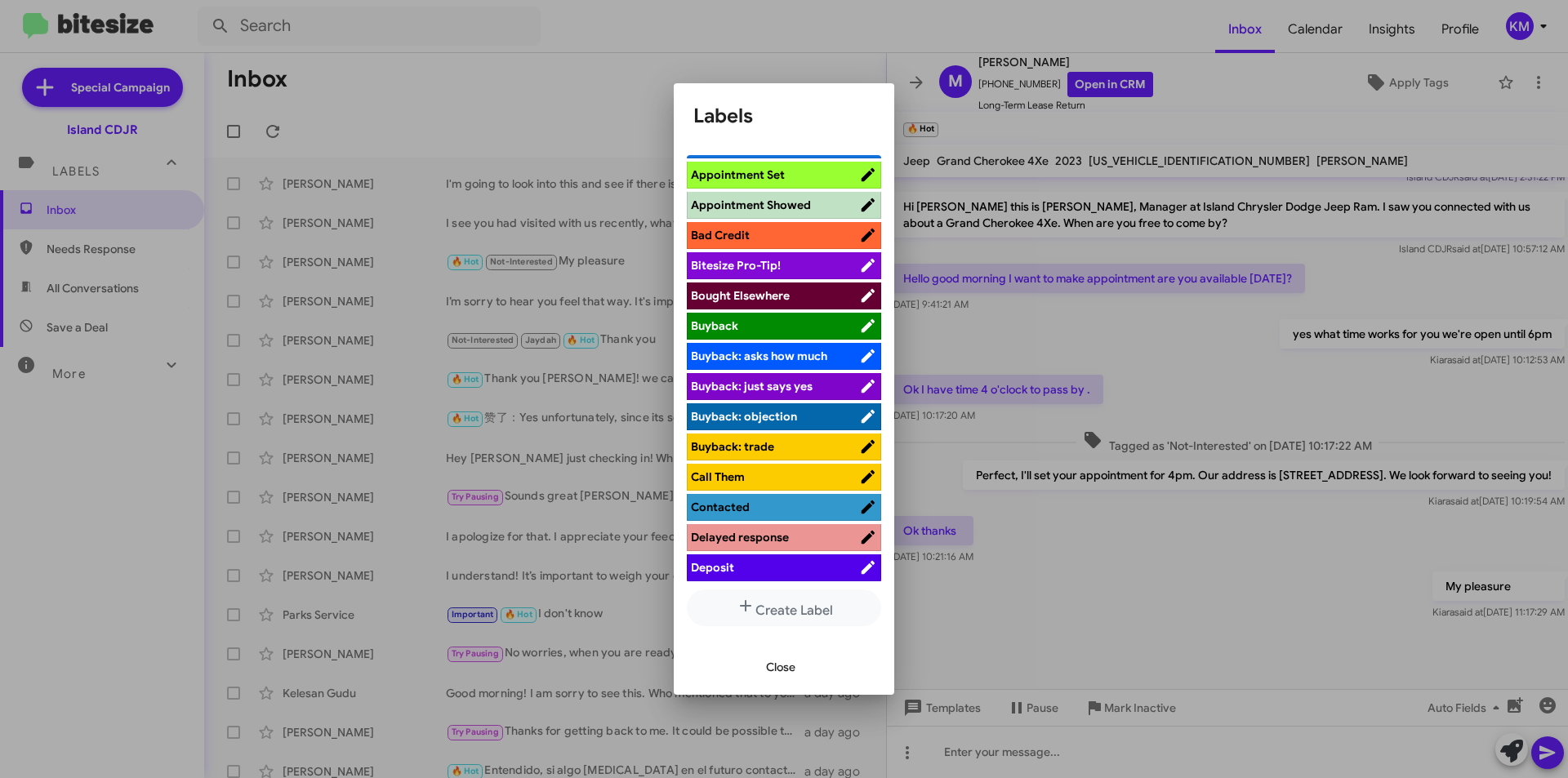
scroll to position [0, 0]
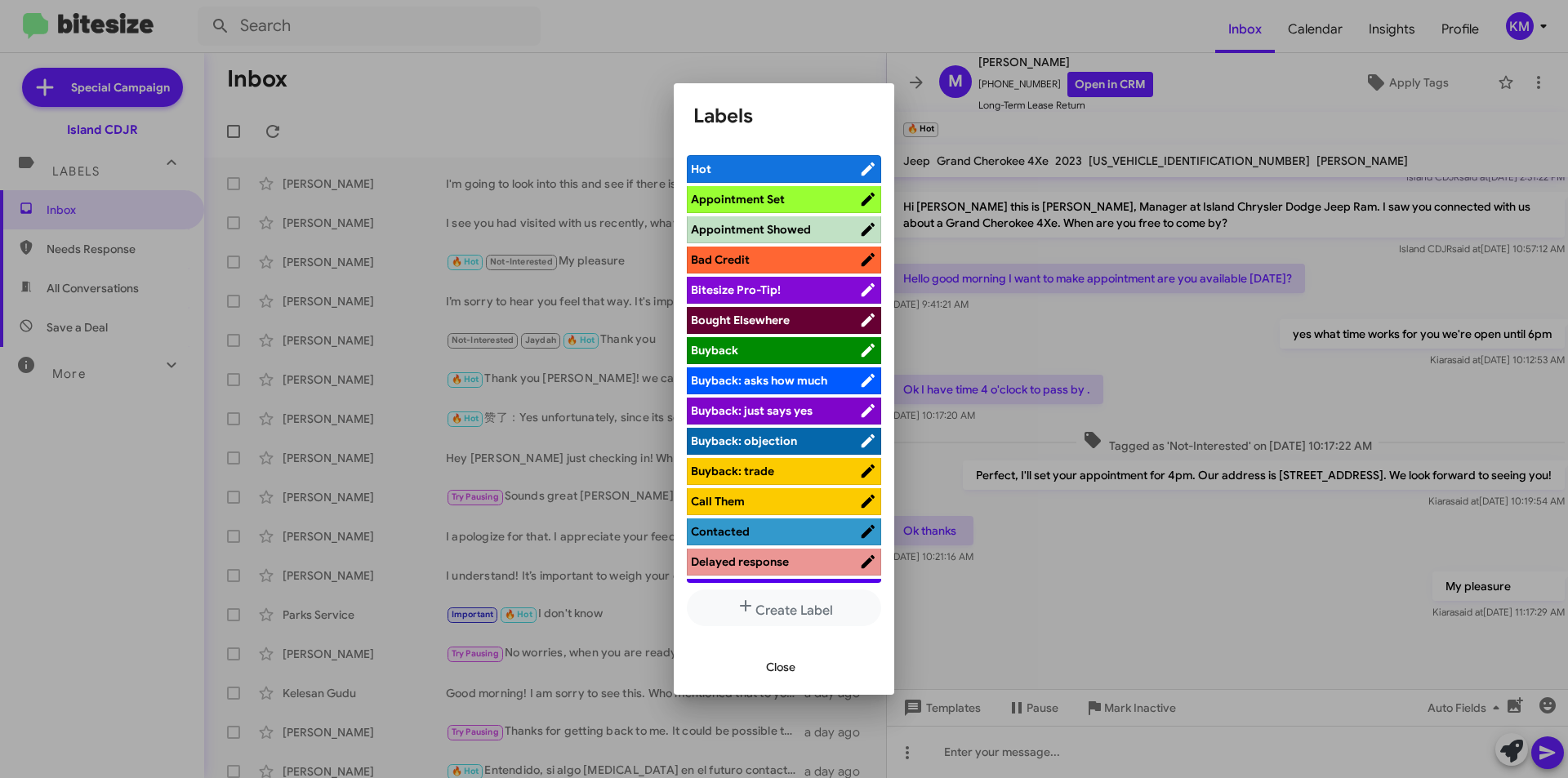
click at [797, 198] on span "Appointment Set" at bounding box center [775, 199] width 168 height 17
click at [1298, 352] on div at bounding box center [784, 389] width 1568 height 778
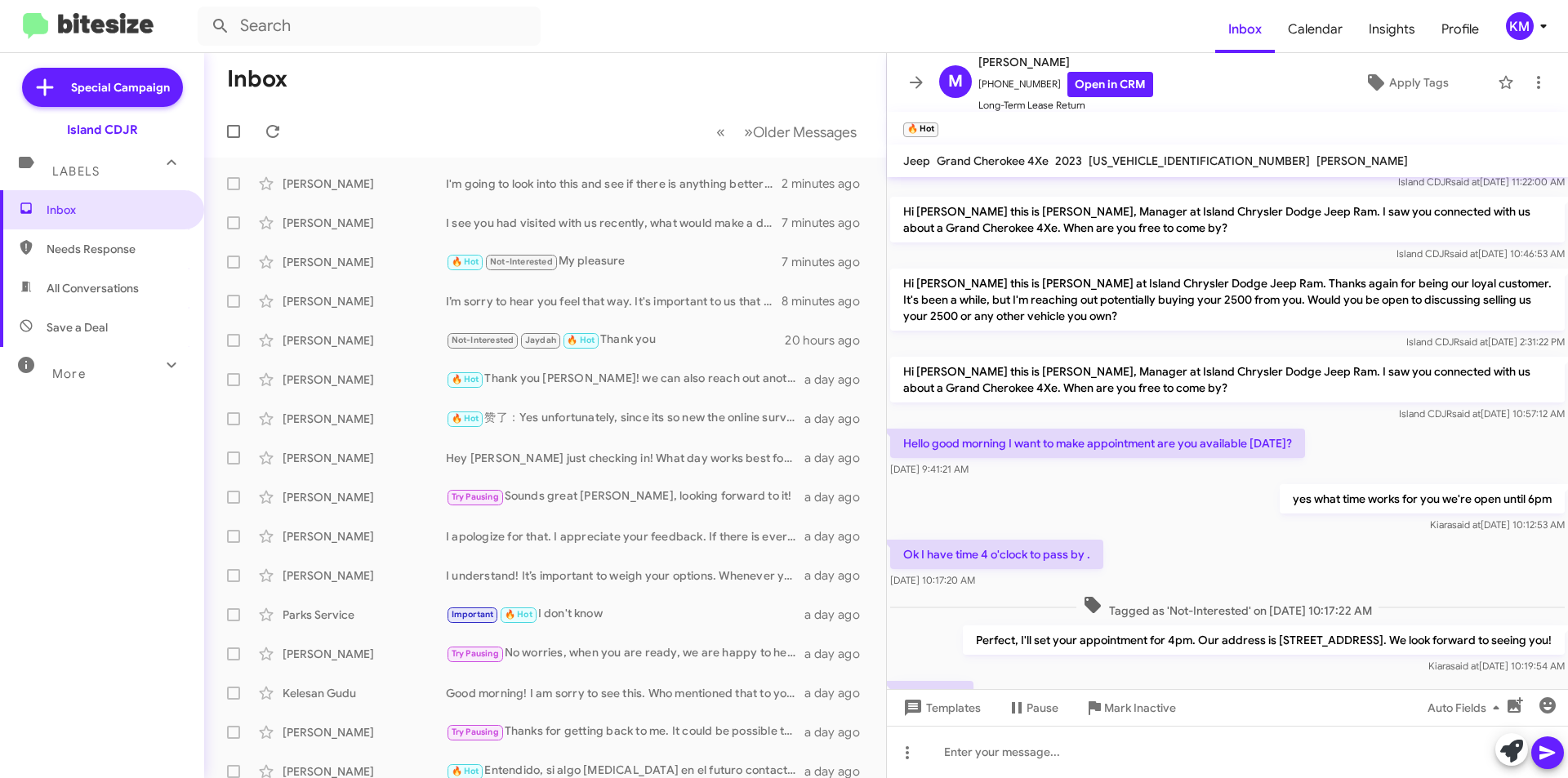
scroll to position [711, 0]
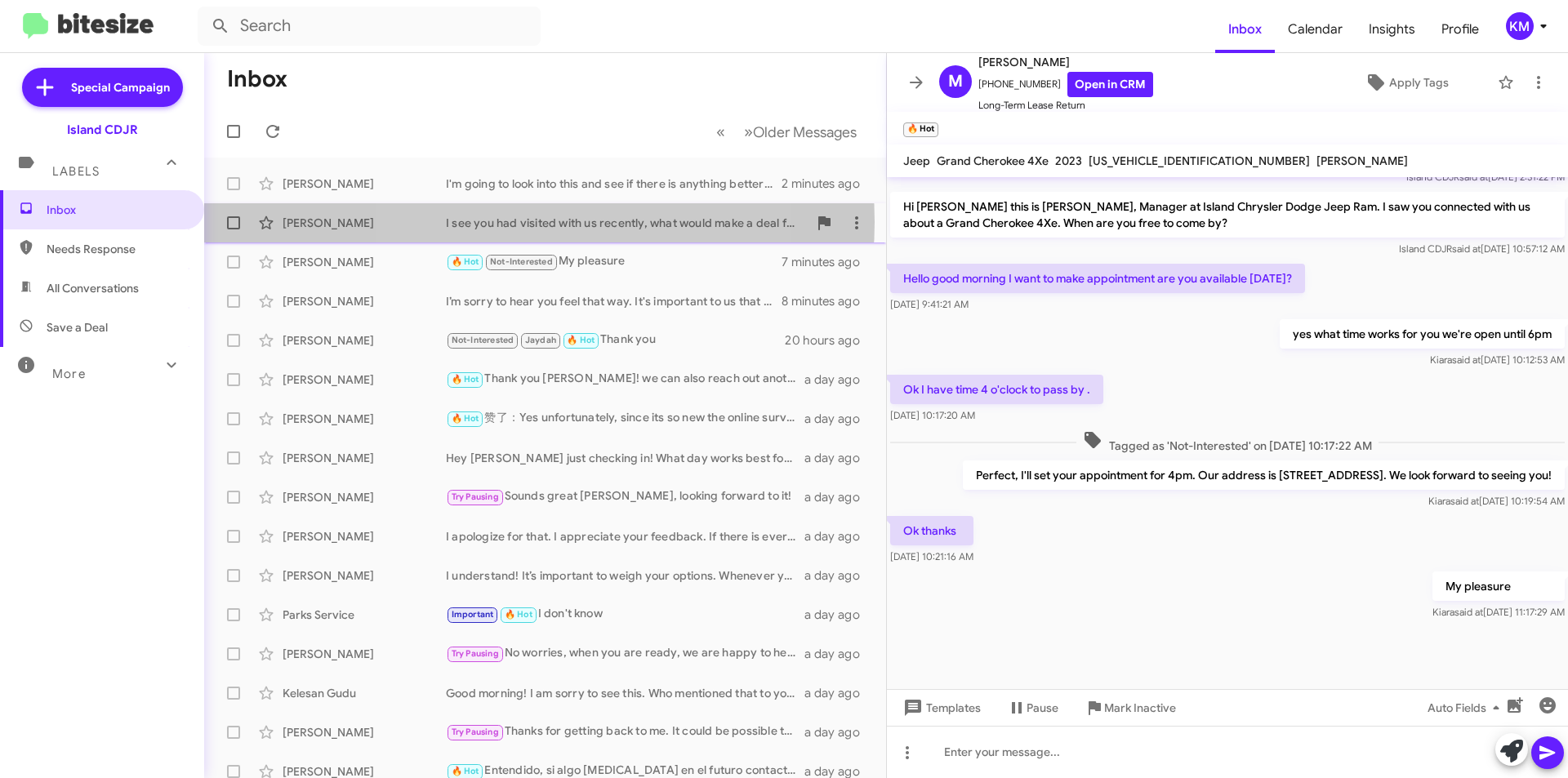
click at [522, 222] on div "I see you had visited with us recently, what would make a deal for you?" at bounding box center [626, 223] width 361 height 17
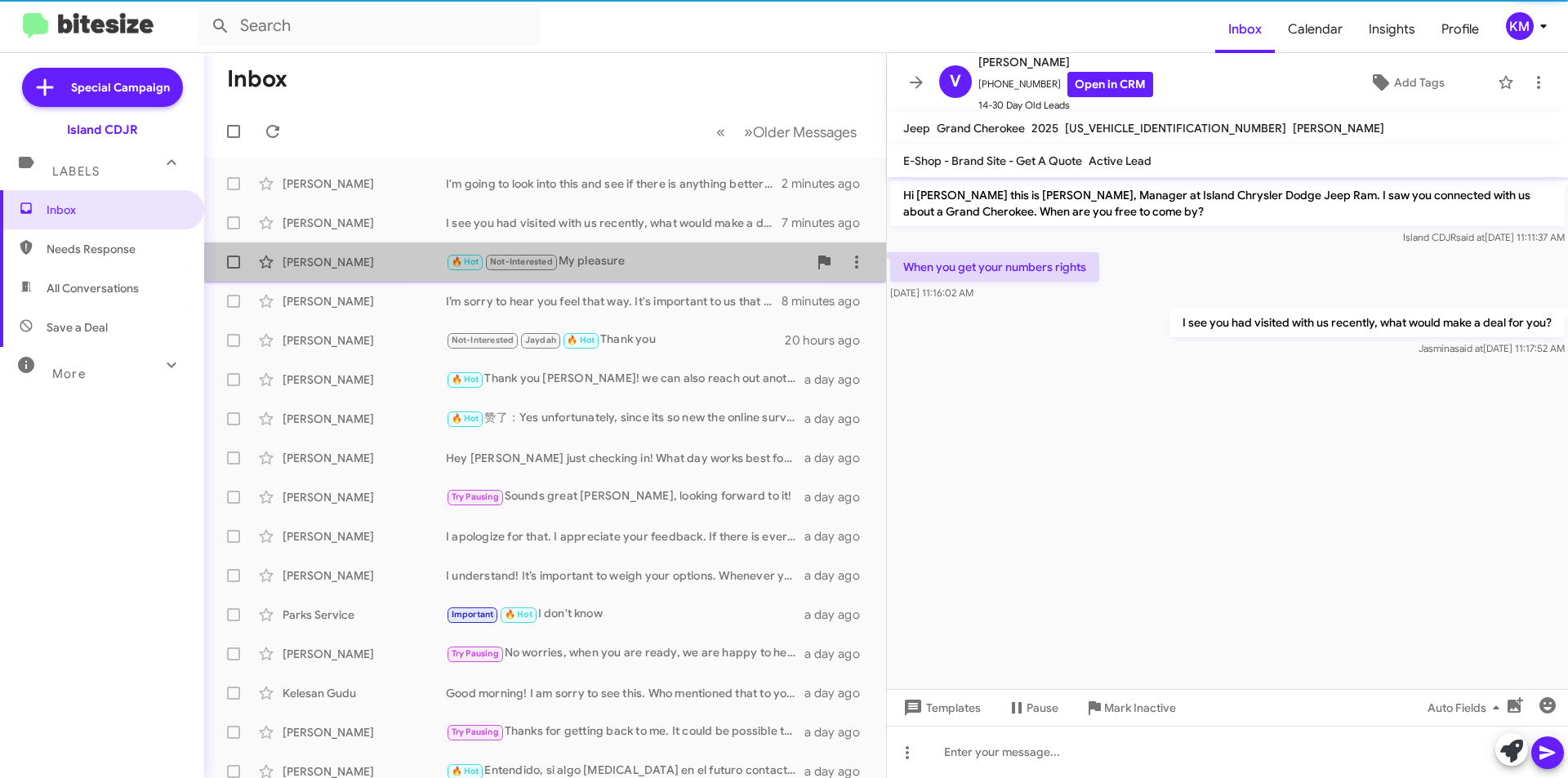
click at [635, 263] on div "🔥 Hot Not-Interested My pleasure" at bounding box center [626, 262] width 361 height 19
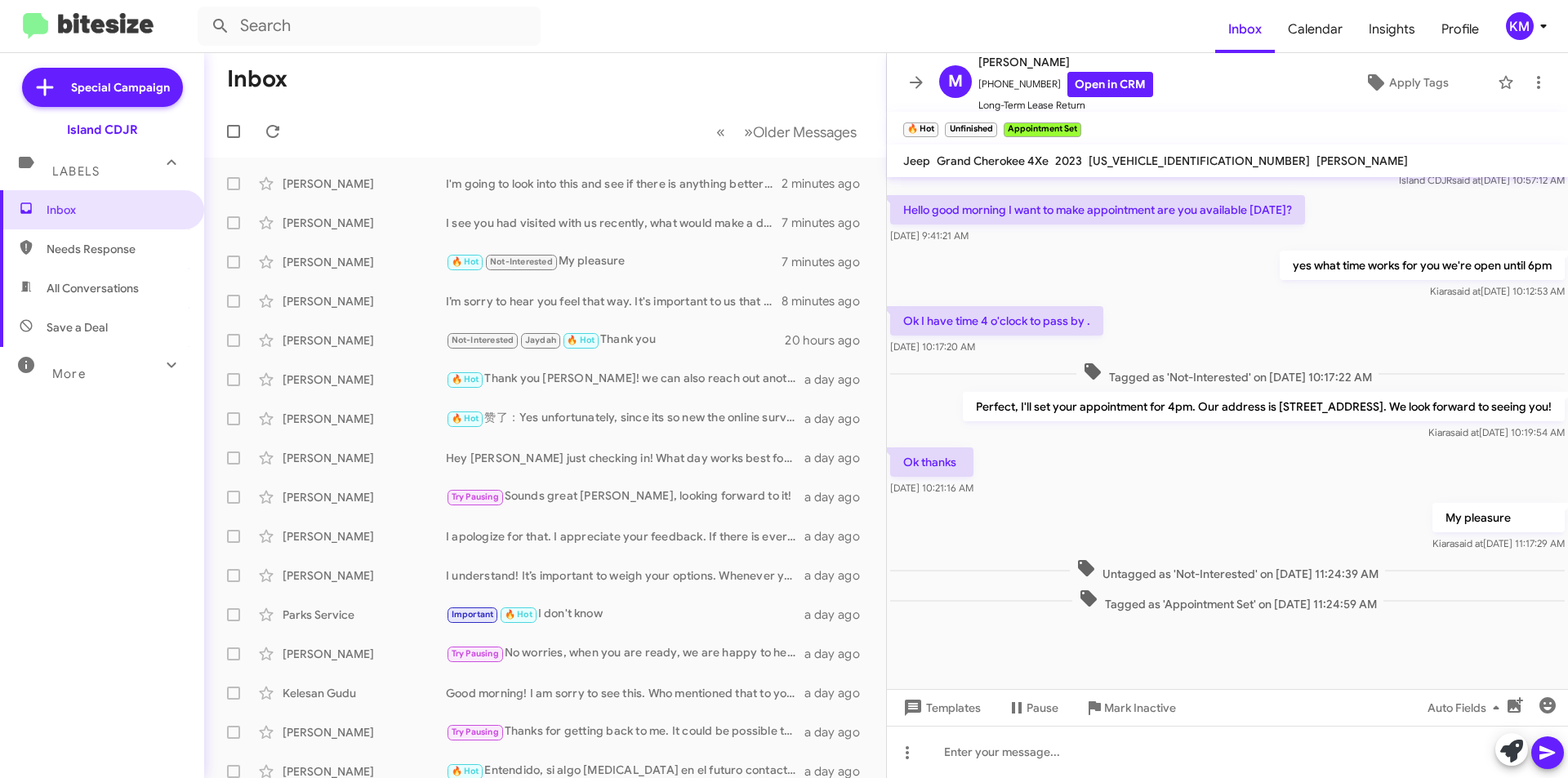
scroll to position [779, 0]
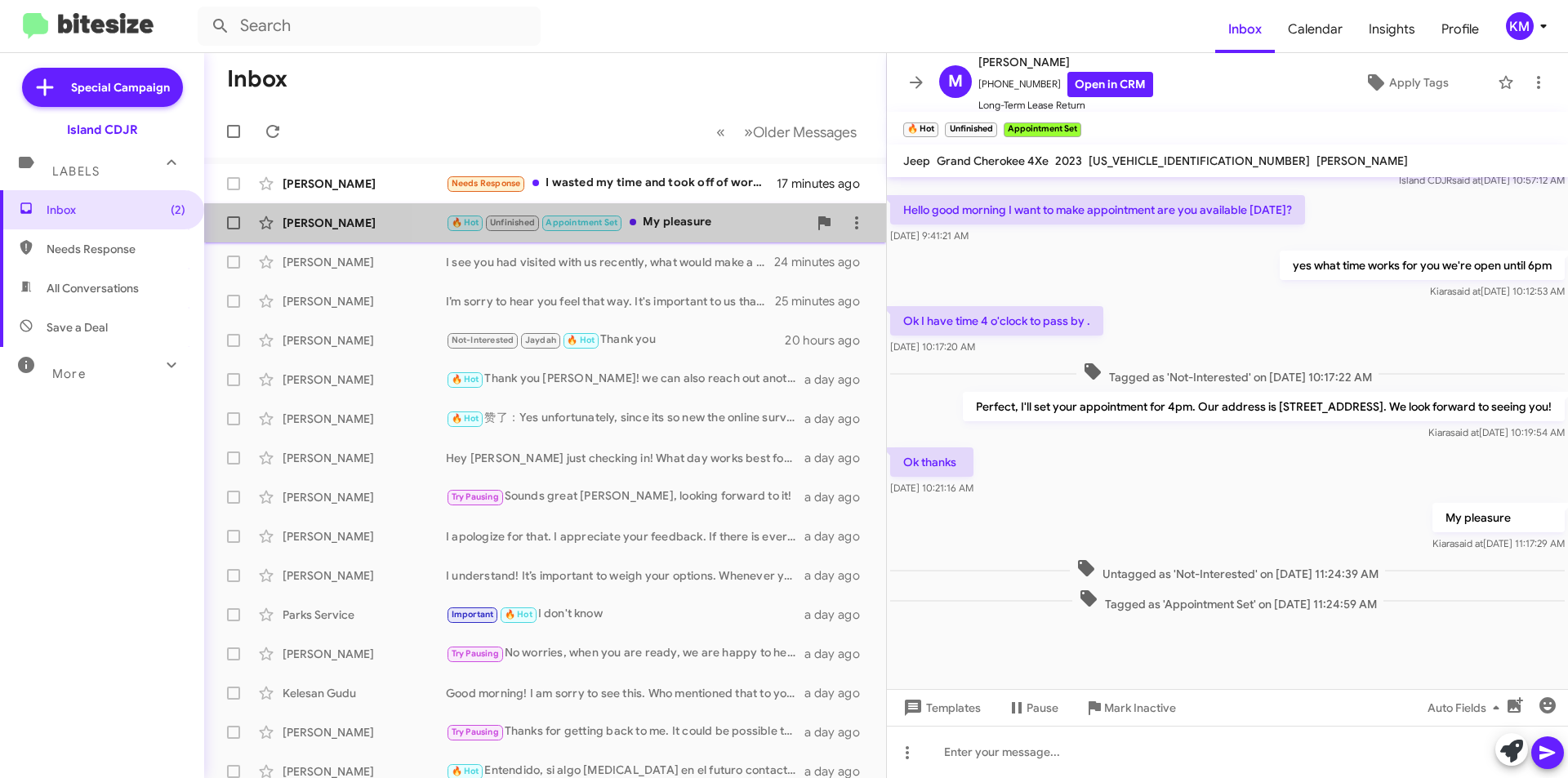
click at [749, 228] on div "🔥 Hot Unfinished Appointment Set My pleasure" at bounding box center [626, 222] width 361 height 19
click at [695, 224] on div "🔥 Hot Unfinished Appointment Set My pleasure" at bounding box center [626, 222] width 361 height 19
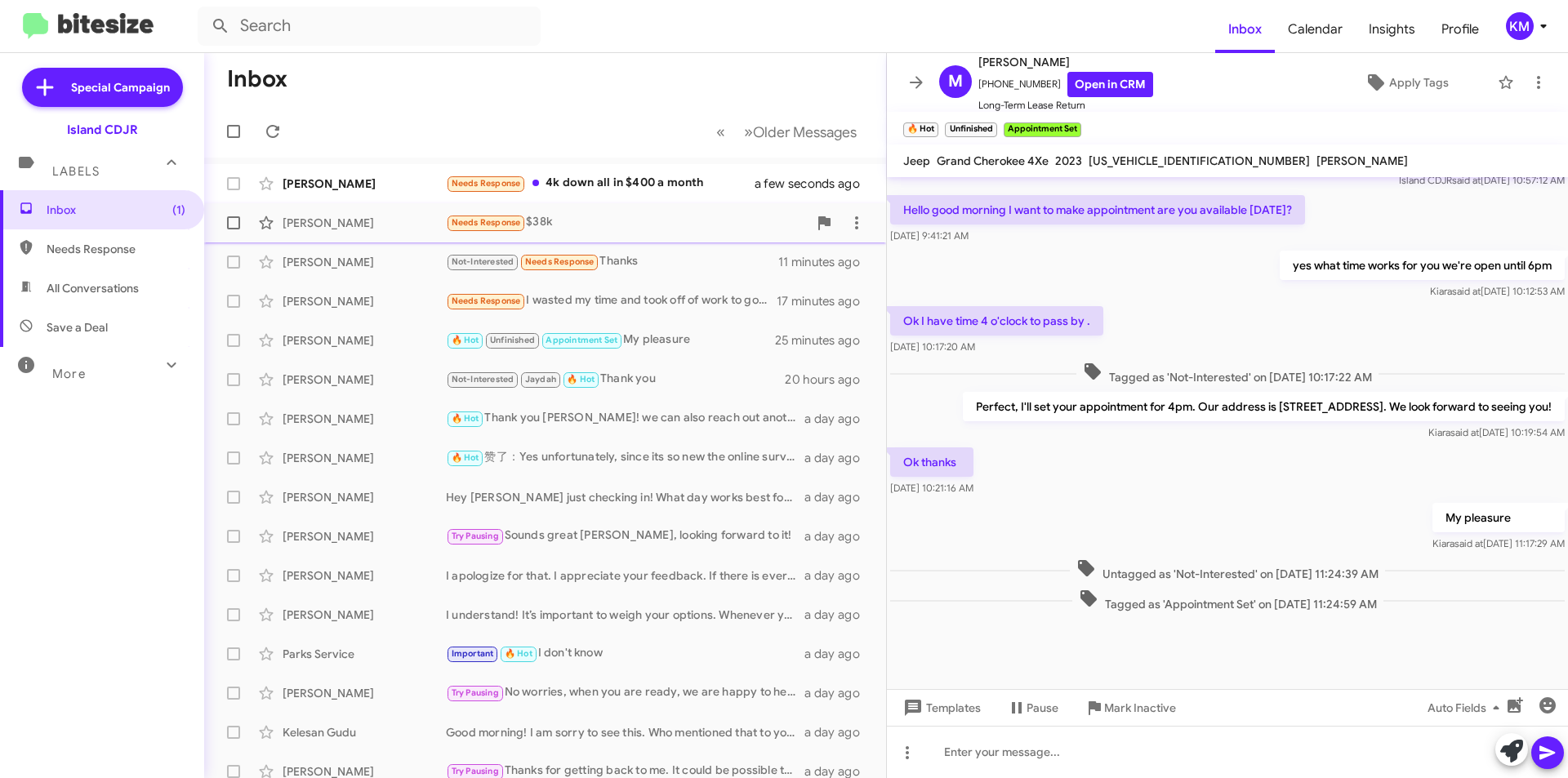
click at [651, 220] on div "Needs Response $38k" at bounding box center [626, 222] width 361 height 19
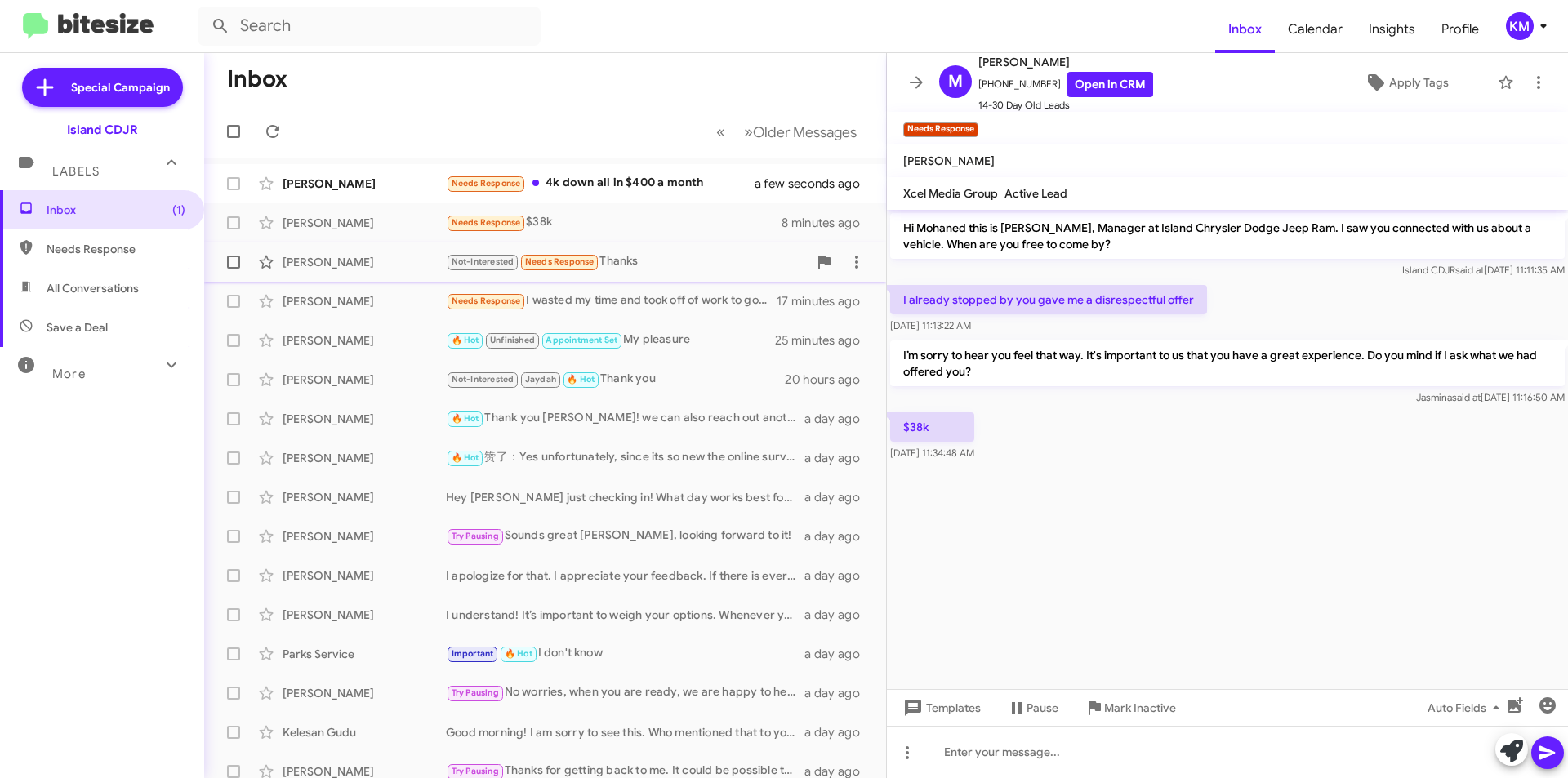
click at [668, 270] on div "Not-Interested Needs Response Thanks" at bounding box center [626, 262] width 361 height 19
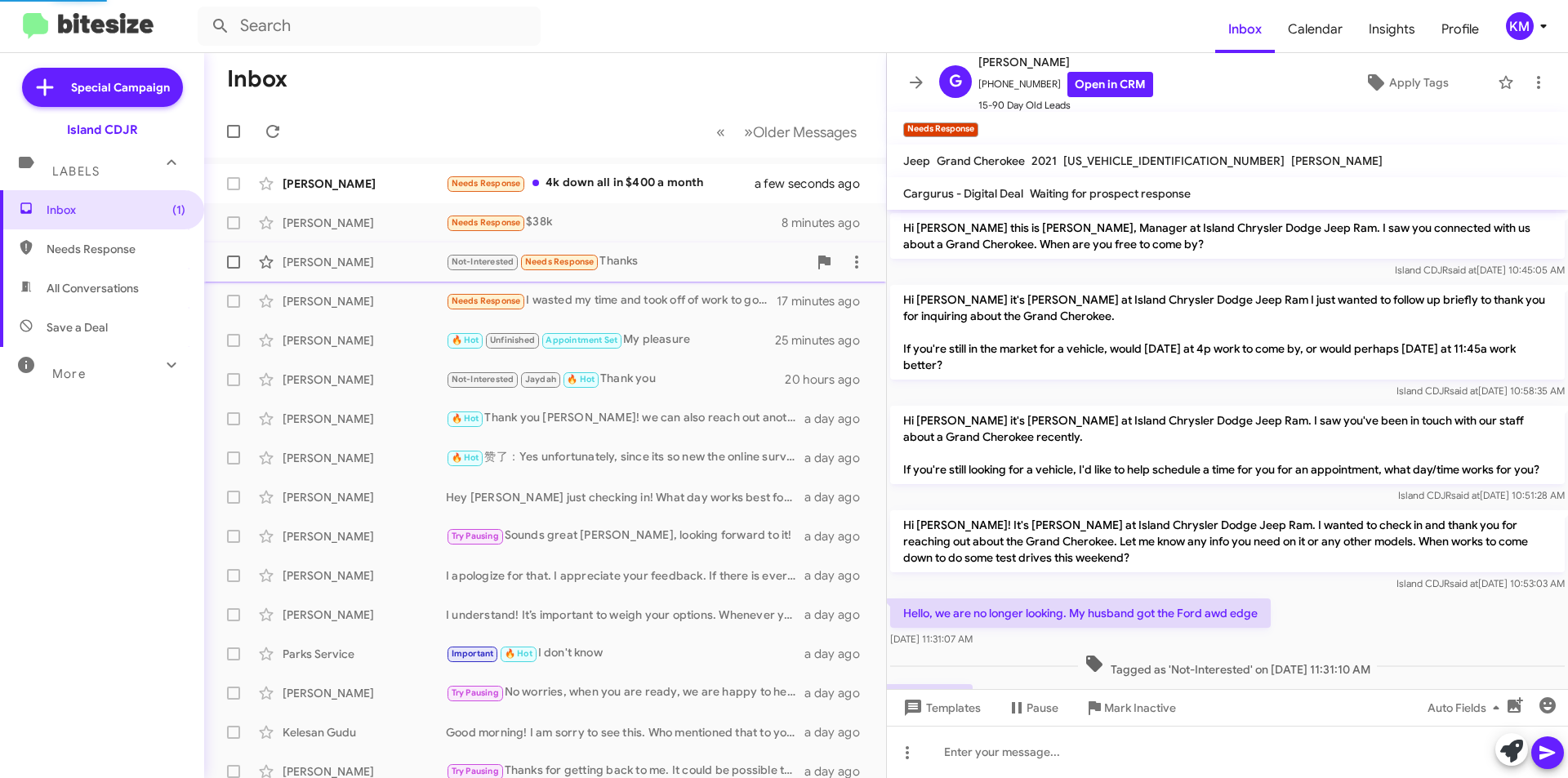
scroll to position [92, 0]
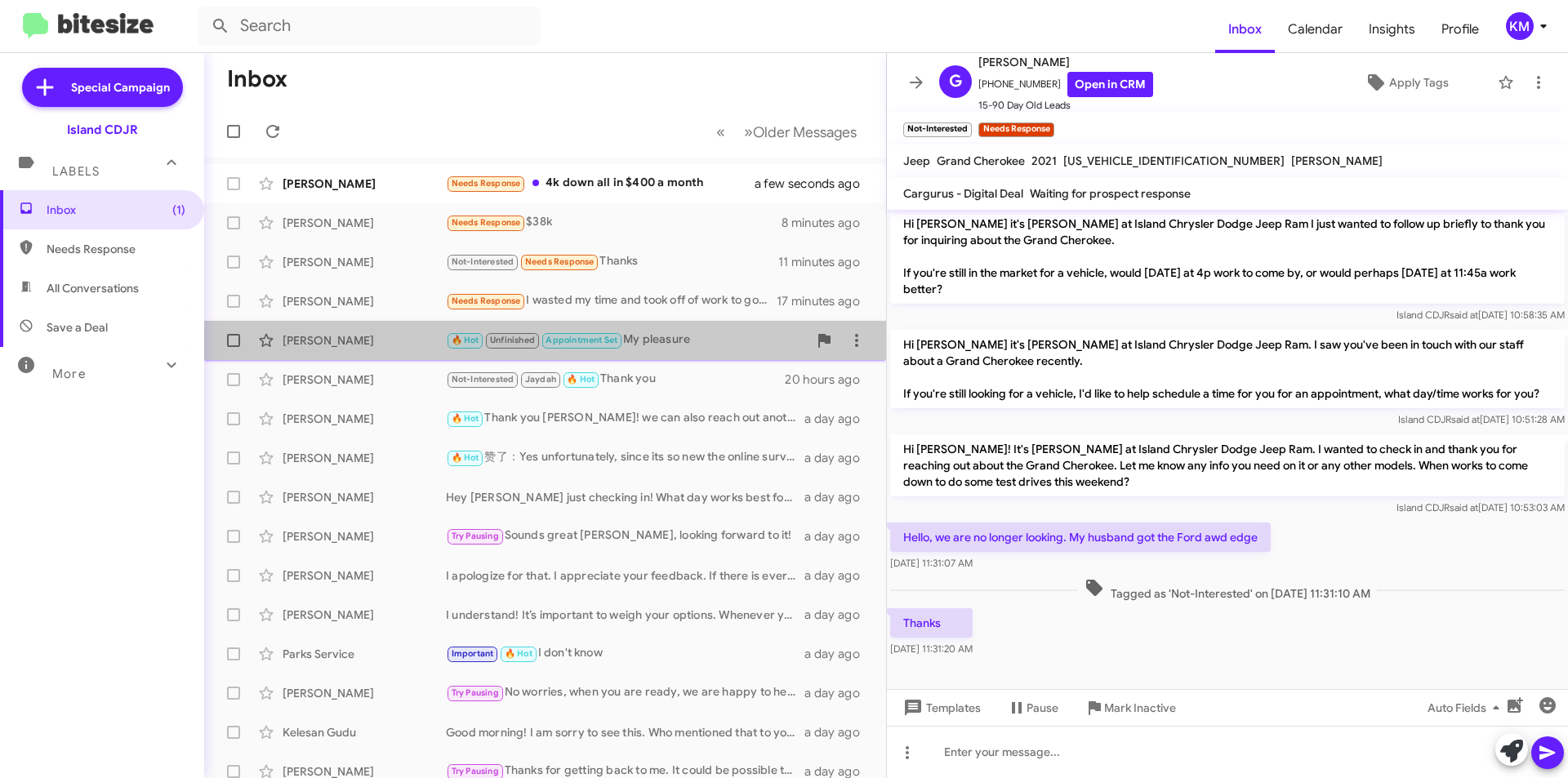
click at [664, 344] on div "🔥 Hot Unfinished Appointment Set My pleasure" at bounding box center [626, 340] width 361 height 19
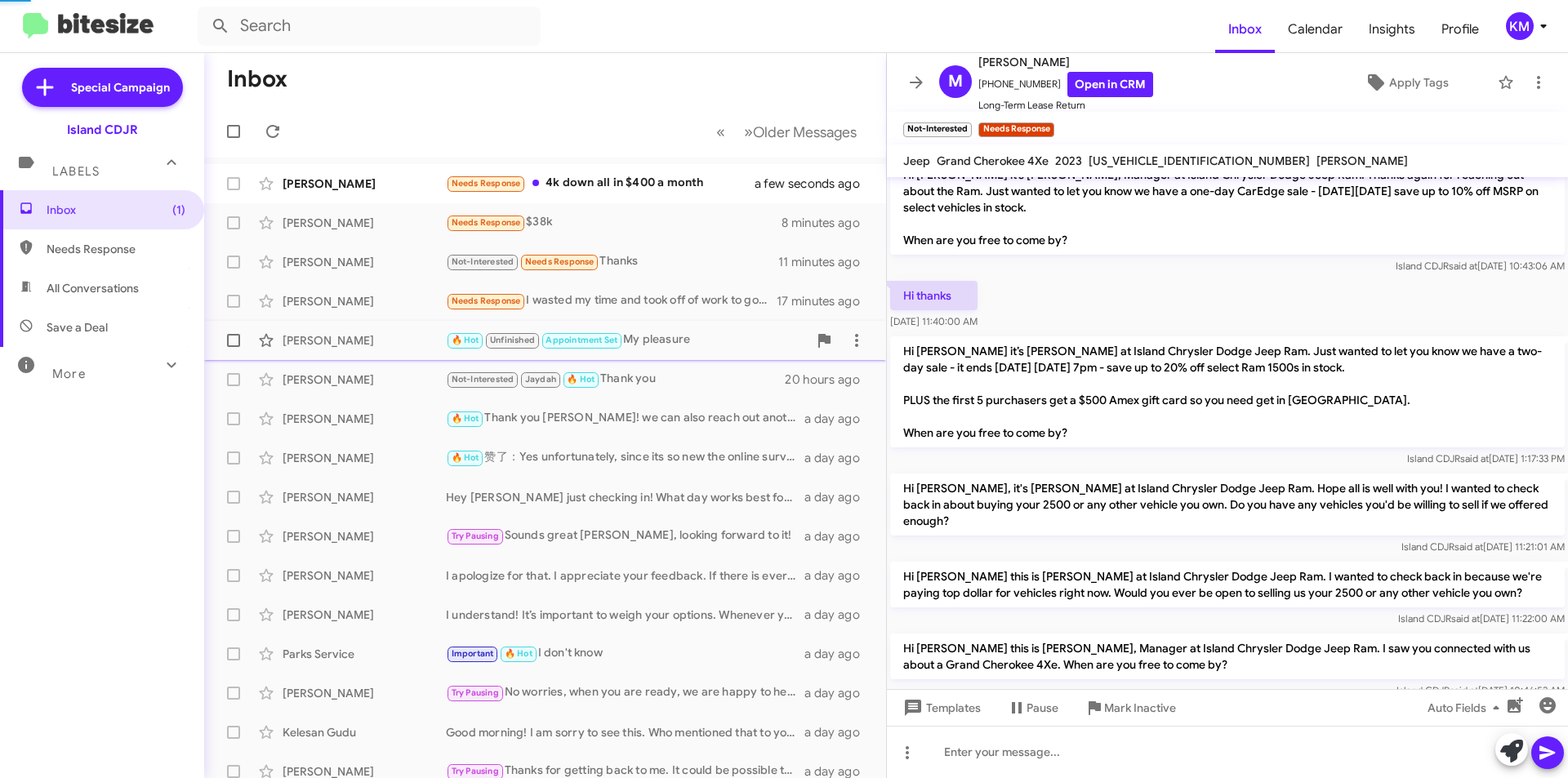
scroll to position [779, 0]
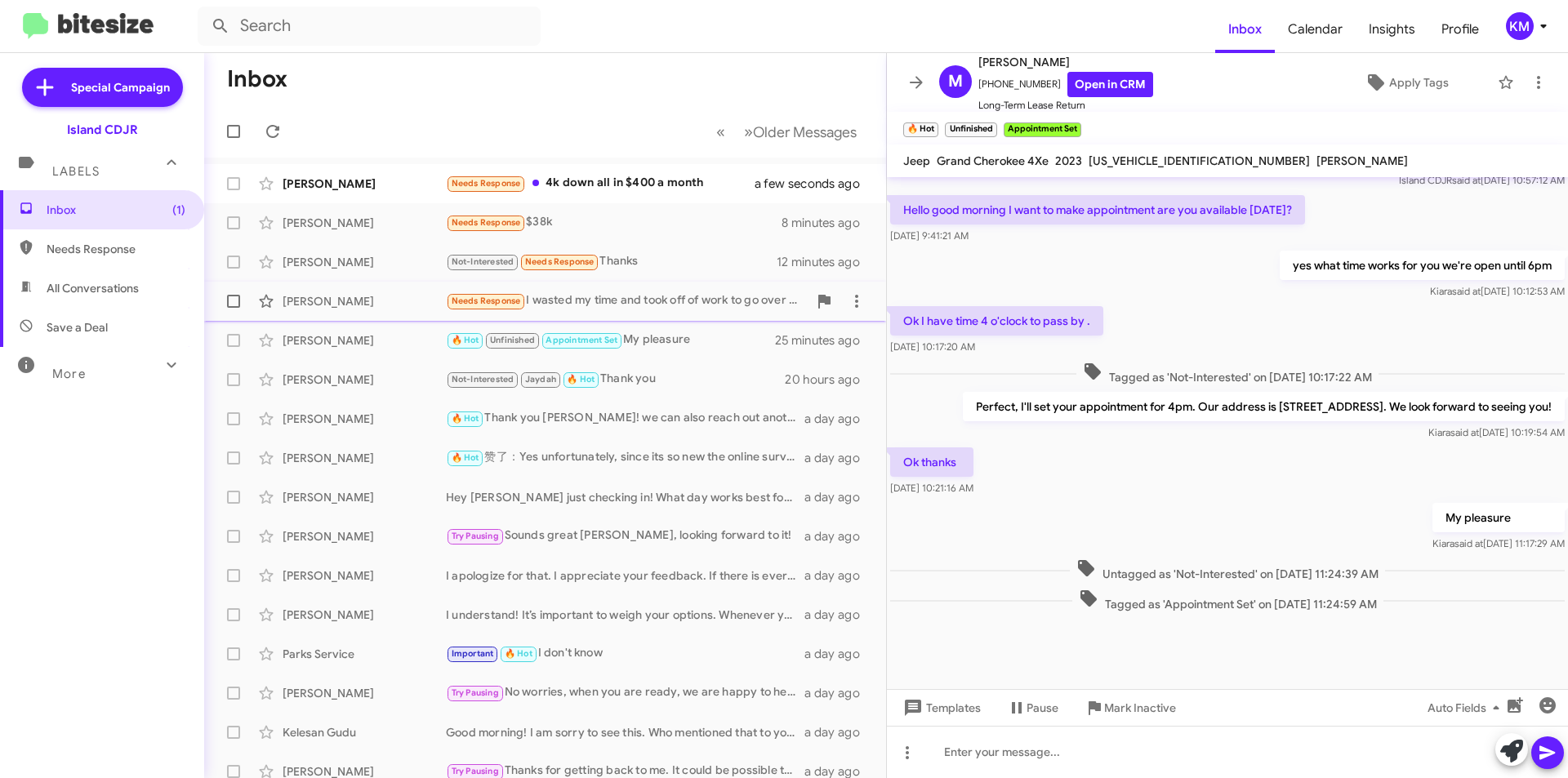
click at [679, 311] on div "Needs Response I wasted my time and took off of work to go over there just to b…" at bounding box center [626, 301] width 361 height 19
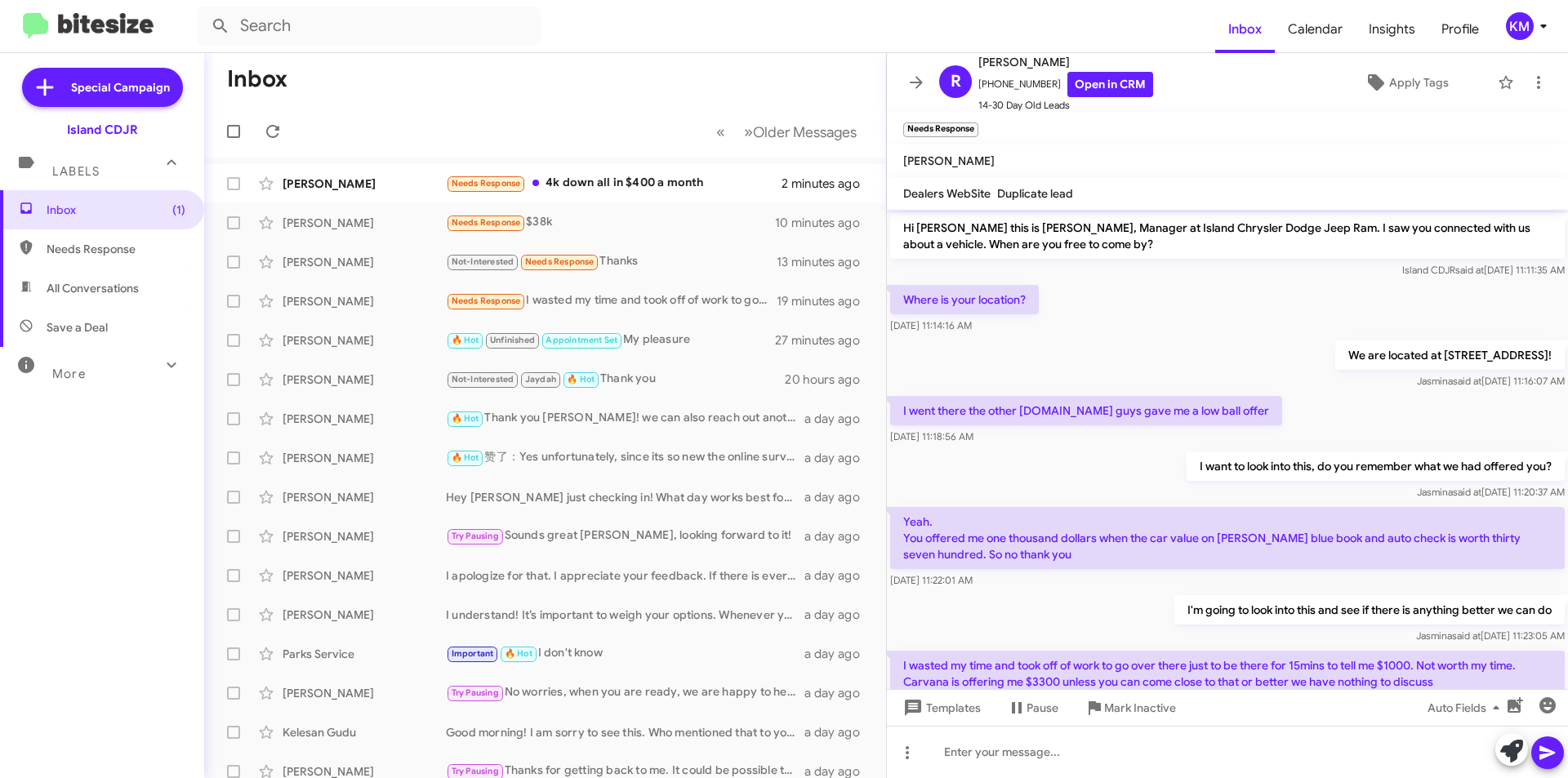
scroll to position [62, 0]
